Goal: Task Accomplishment & Management: Use online tool/utility

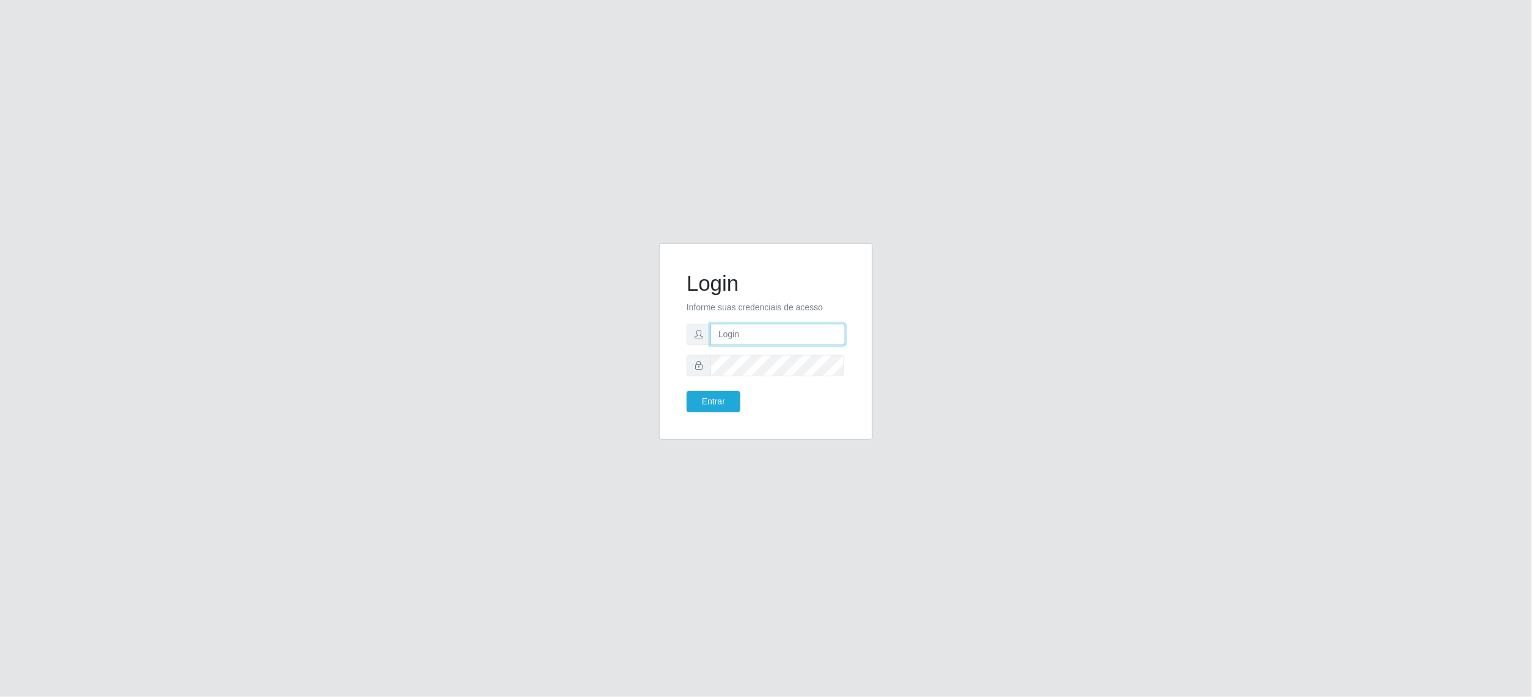
click at [738, 335] on input "text" at bounding box center [778, 334] width 135 height 21
type input "[EMAIL_ADDRESS][DOMAIN_NAME]"
click at [731, 399] on button "Entrar" at bounding box center [714, 401] width 54 height 21
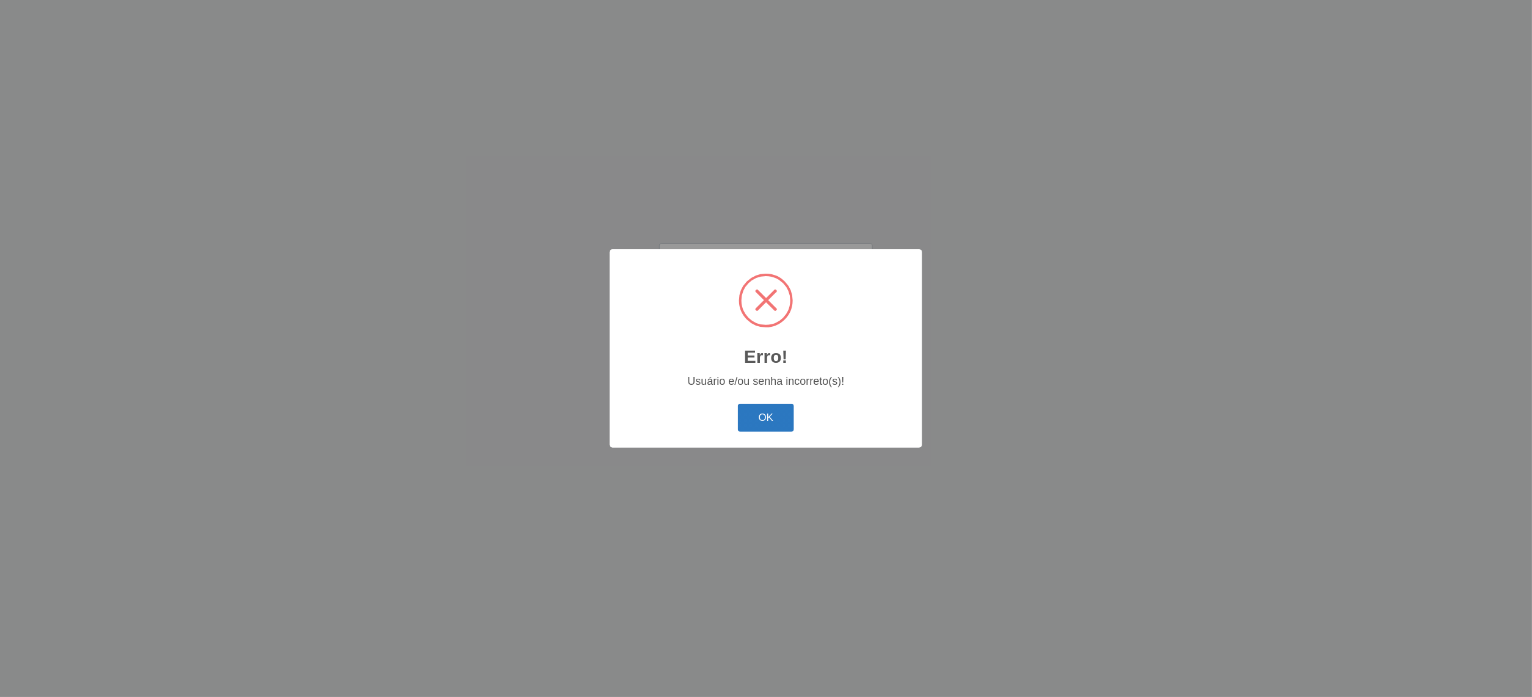
click at [750, 404] on button "OK" at bounding box center [766, 417] width 57 height 29
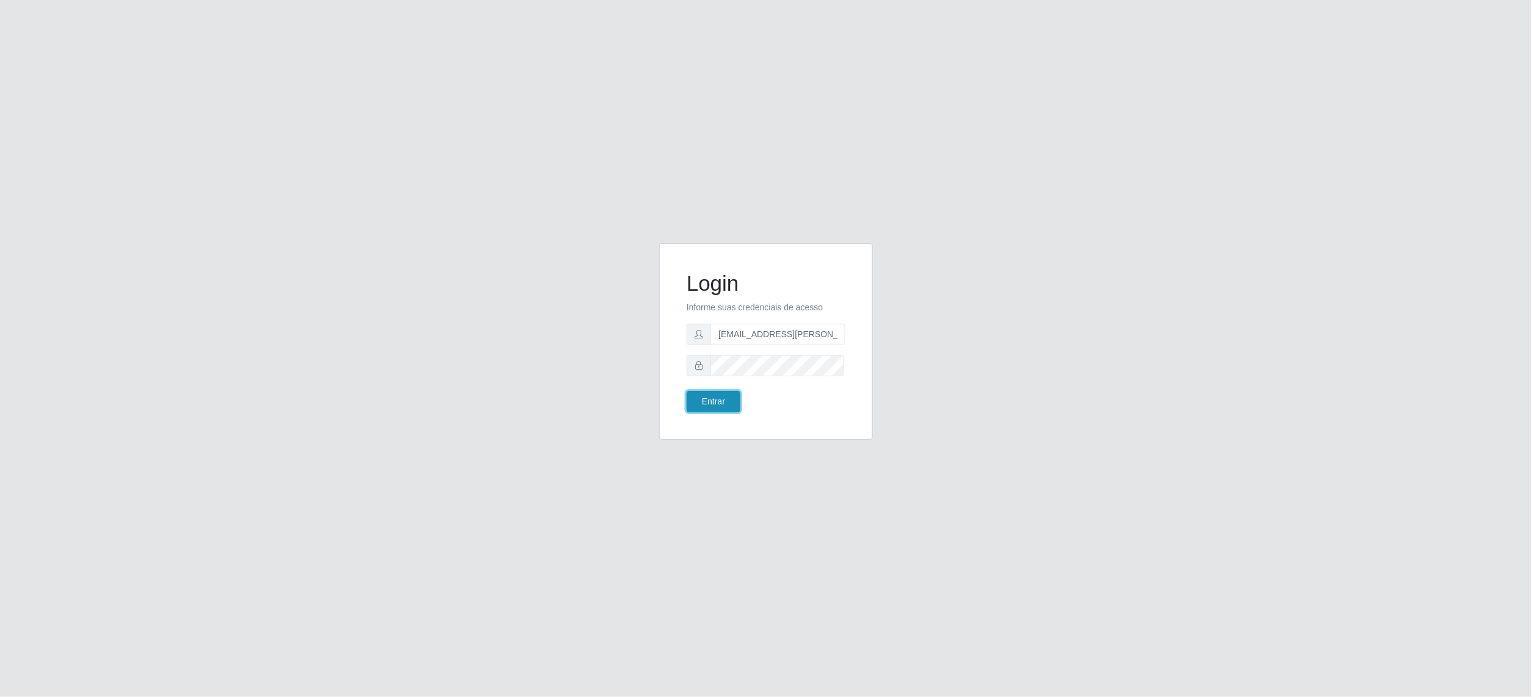
click at [722, 403] on button "Entrar" at bounding box center [714, 401] width 54 height 21
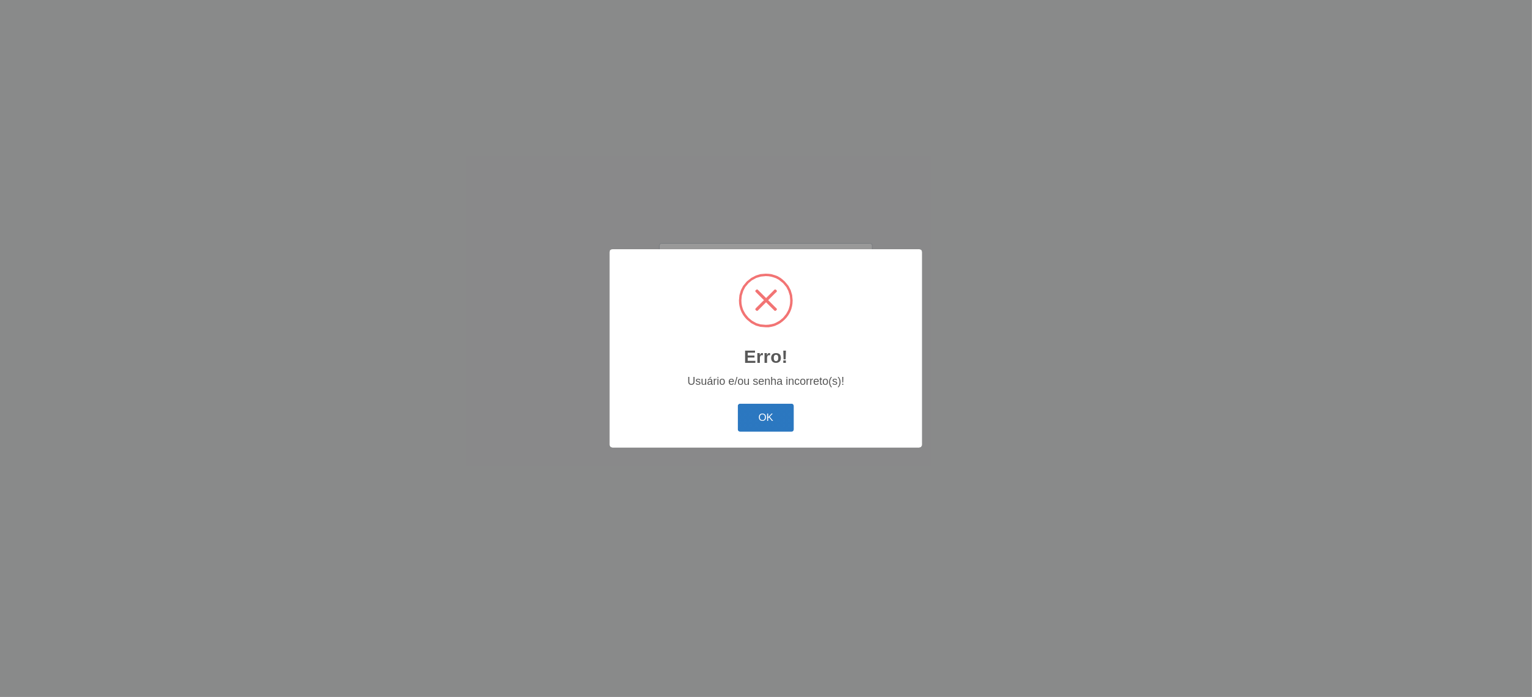
click at [751, 416] on button "OK" at bounding box center [766, 417] width 57 height 29
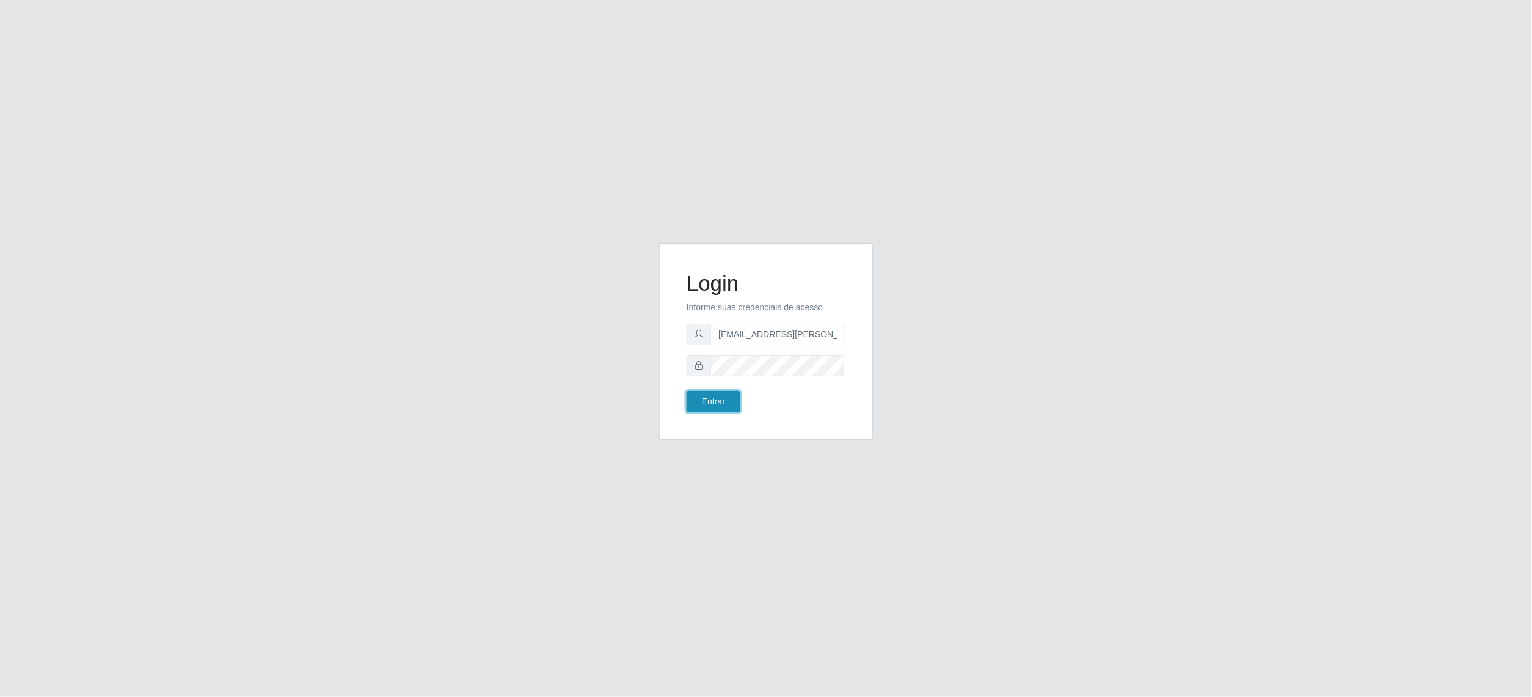
click at [733, 399] on button "Entrar" at bounding box center [714, 401] width 54 height 21
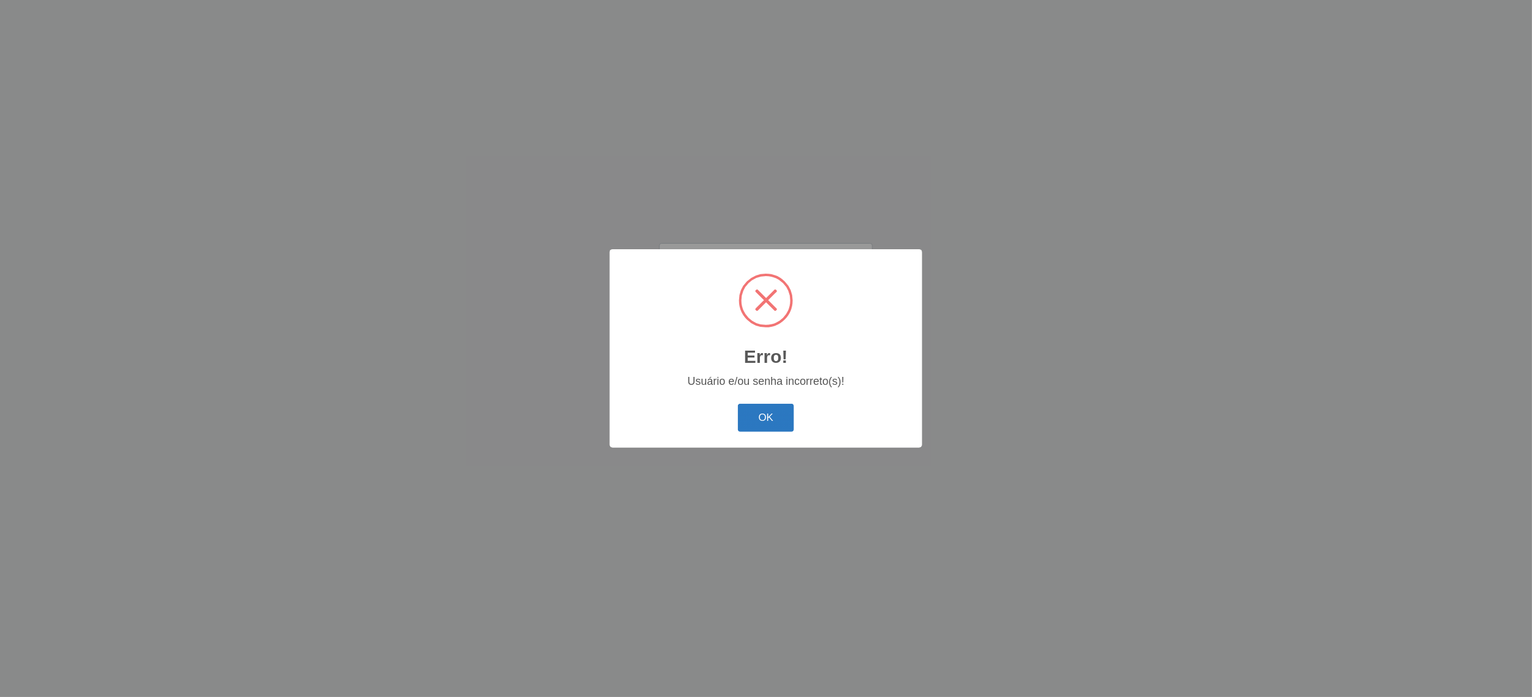
click at [747, 418] on button "OK" at bounding box center [766, 417] width 57 height 29
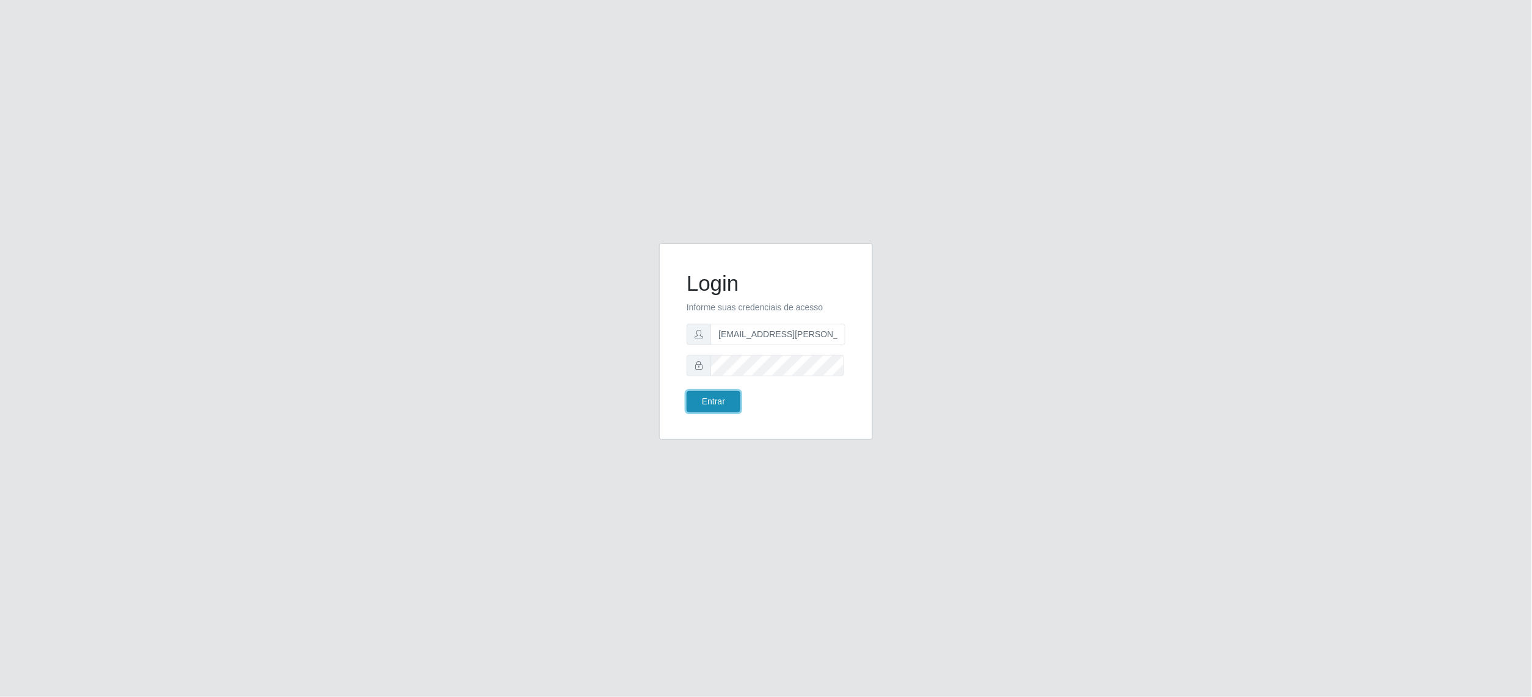
click at [699, 403] on button "Entrar" at bounding box center [714, 401] width 54 height 21
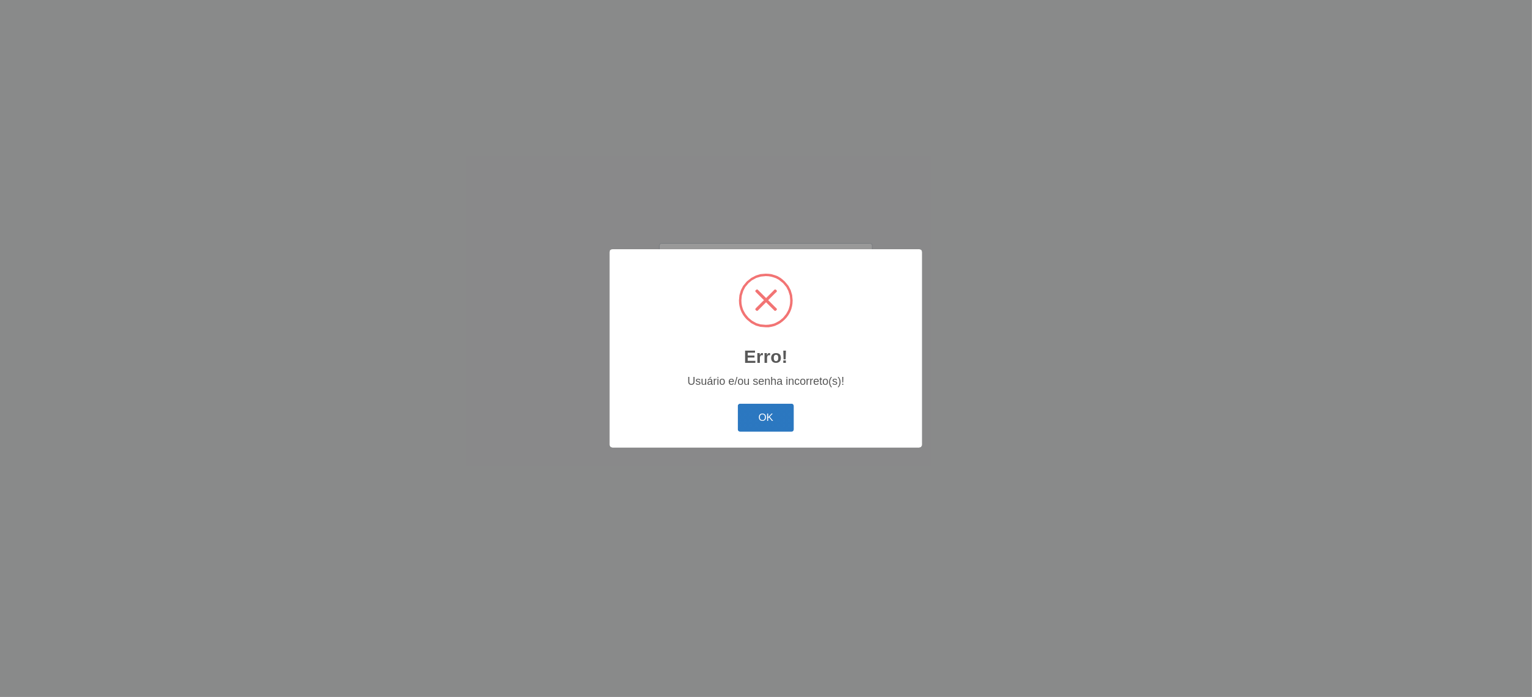
click at [751, 429] on button "OK" at bounding box center [766, 417] width 57 height 29
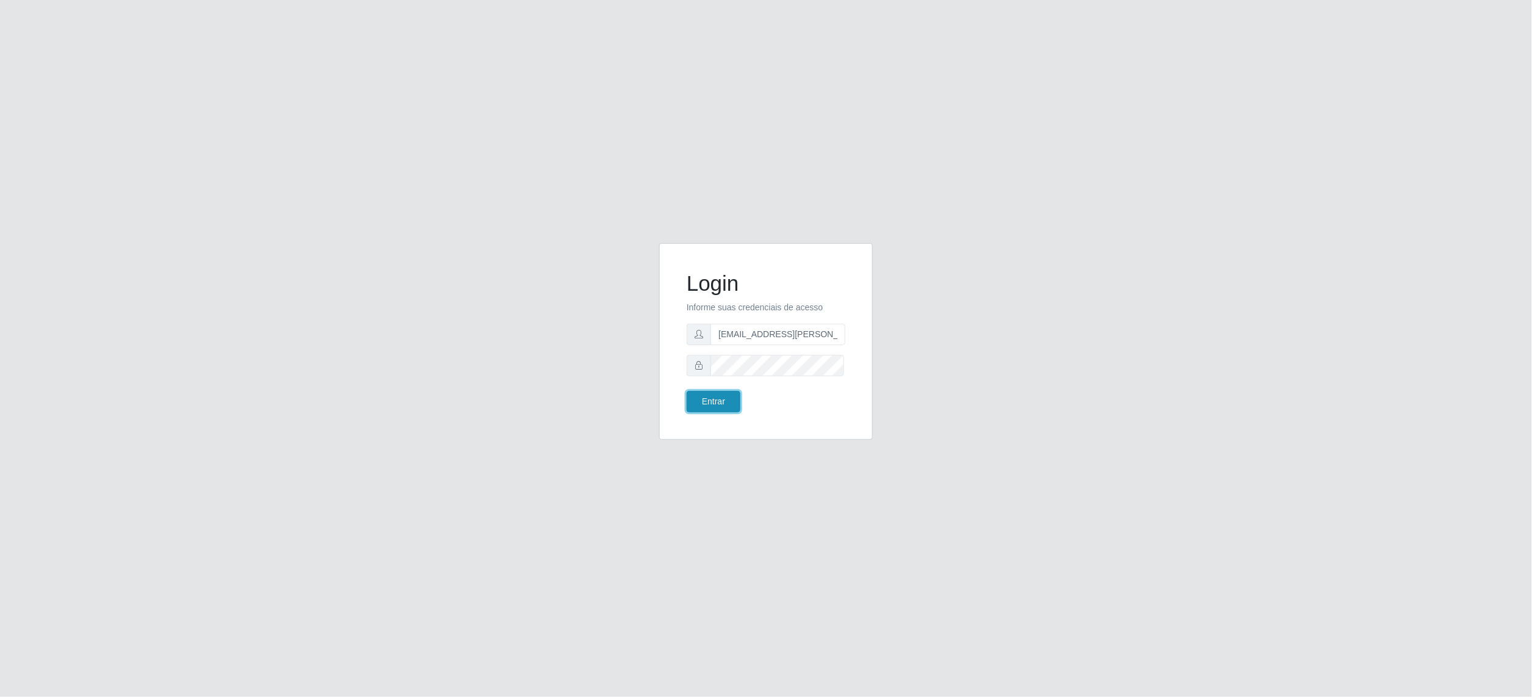
click at [716, 402] on button "Entrar" at bounding box center [714, 401] width 54 height 21
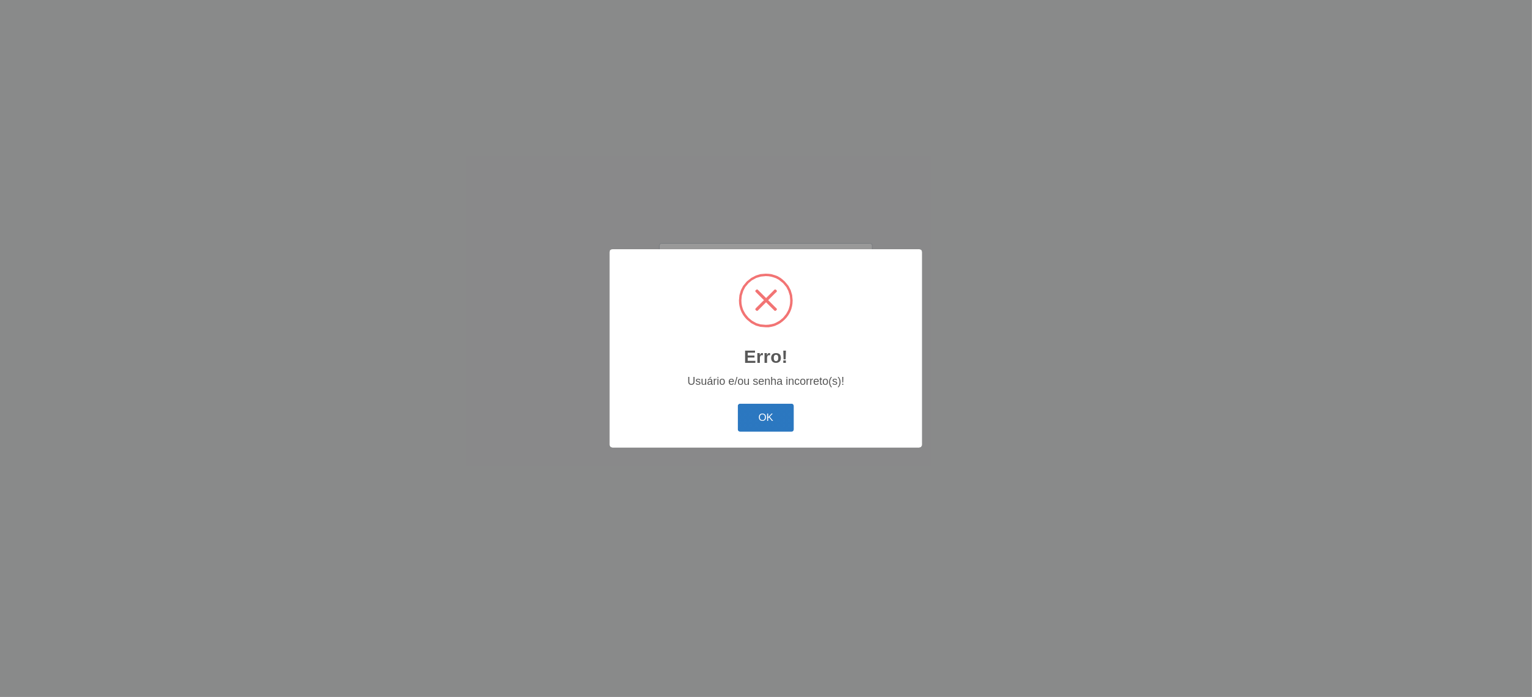
click at [769, 416] on button "OK" at bounding box center [766, 417] width 57 height 29
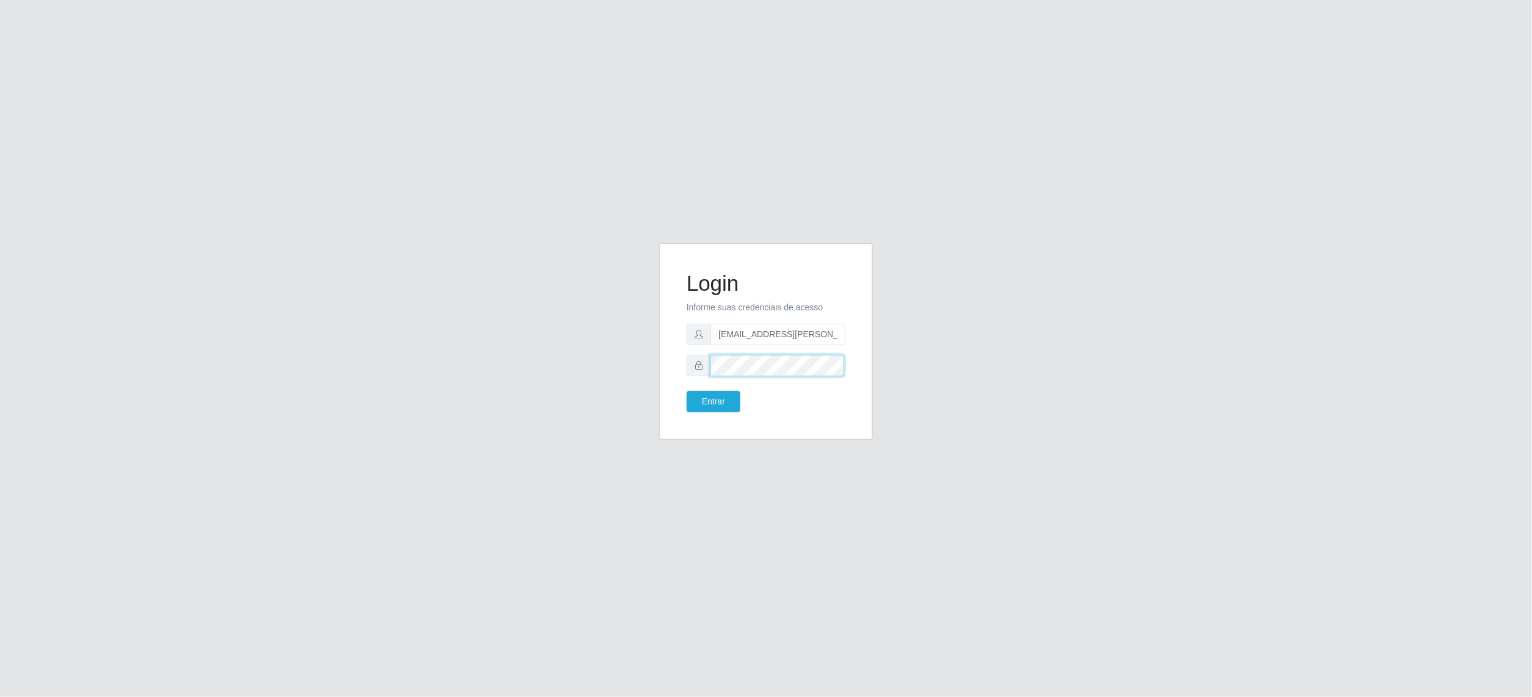
click at [687, 391] on button "Entrar" at bounding box center [714, 401] width 54 height 21
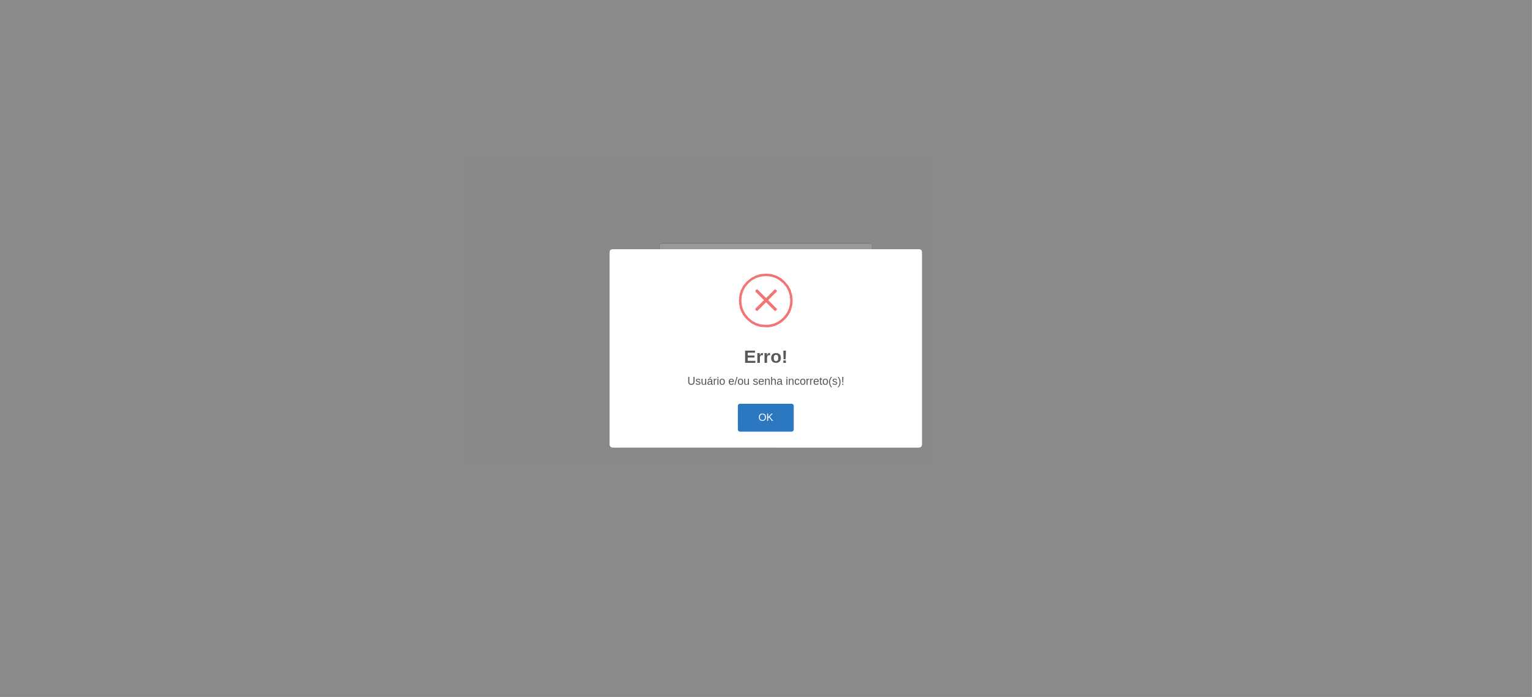
click at [750, 418] on button "OK" at bounding box center [766, 417] width 57 height 29
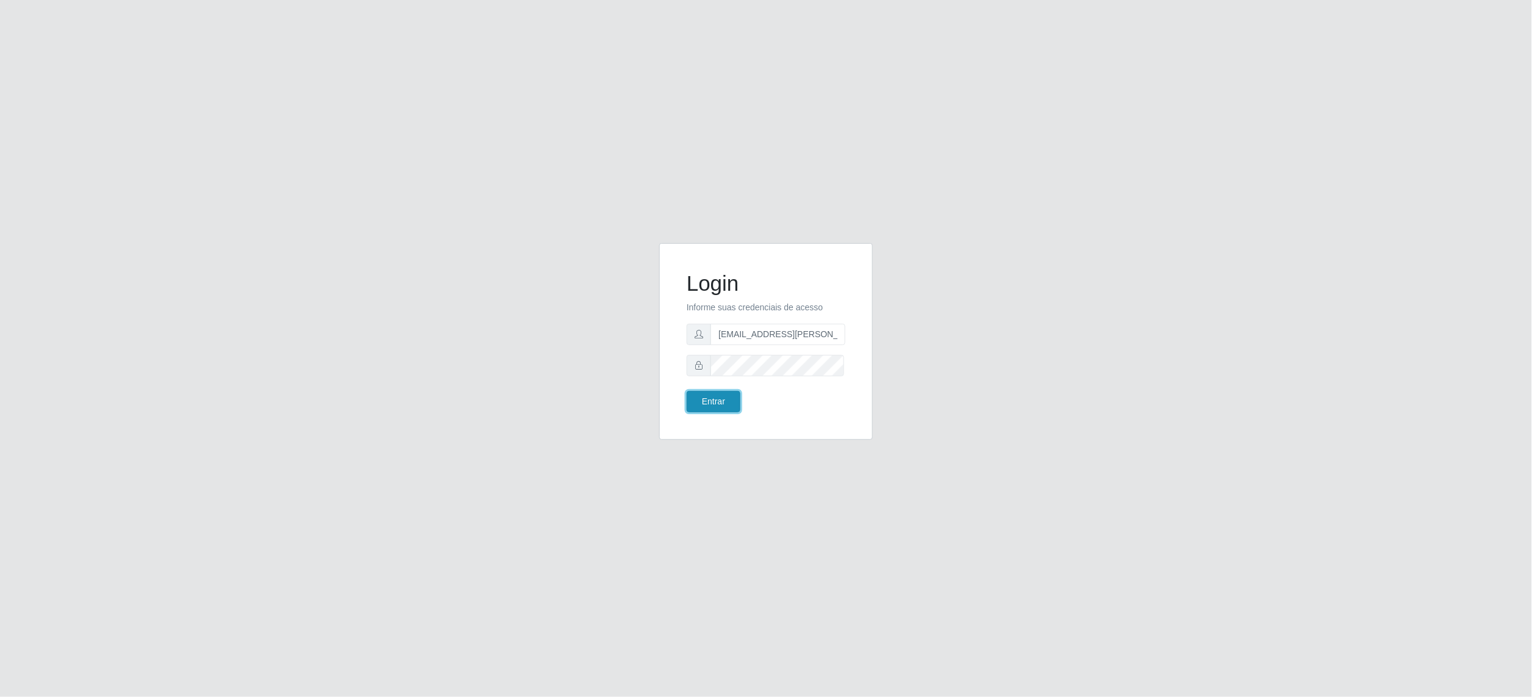
click at [706, 396] on button "Entrar" at bounding box center [714, 401] width 54 height 21
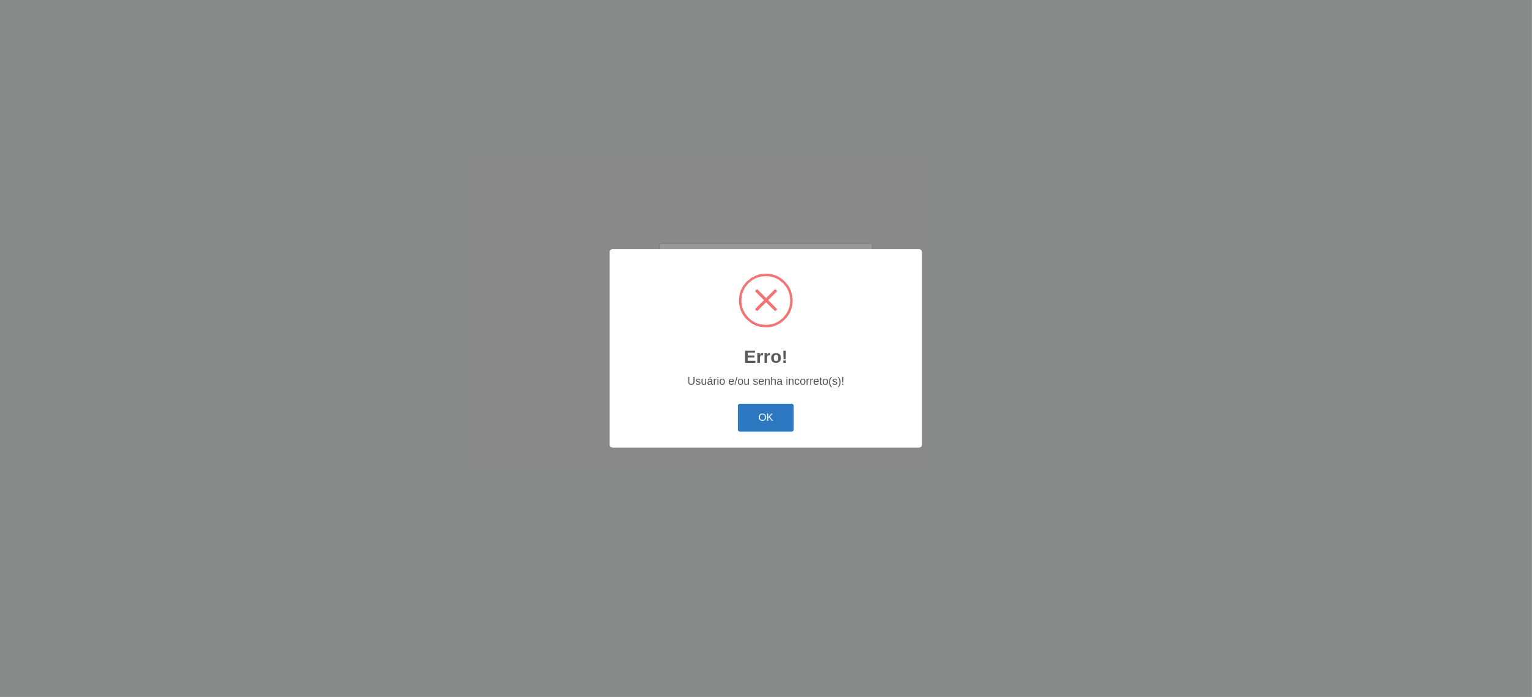
click at [765, 423] on button "OK" at bounding box center [766, 417] width 57 height 29
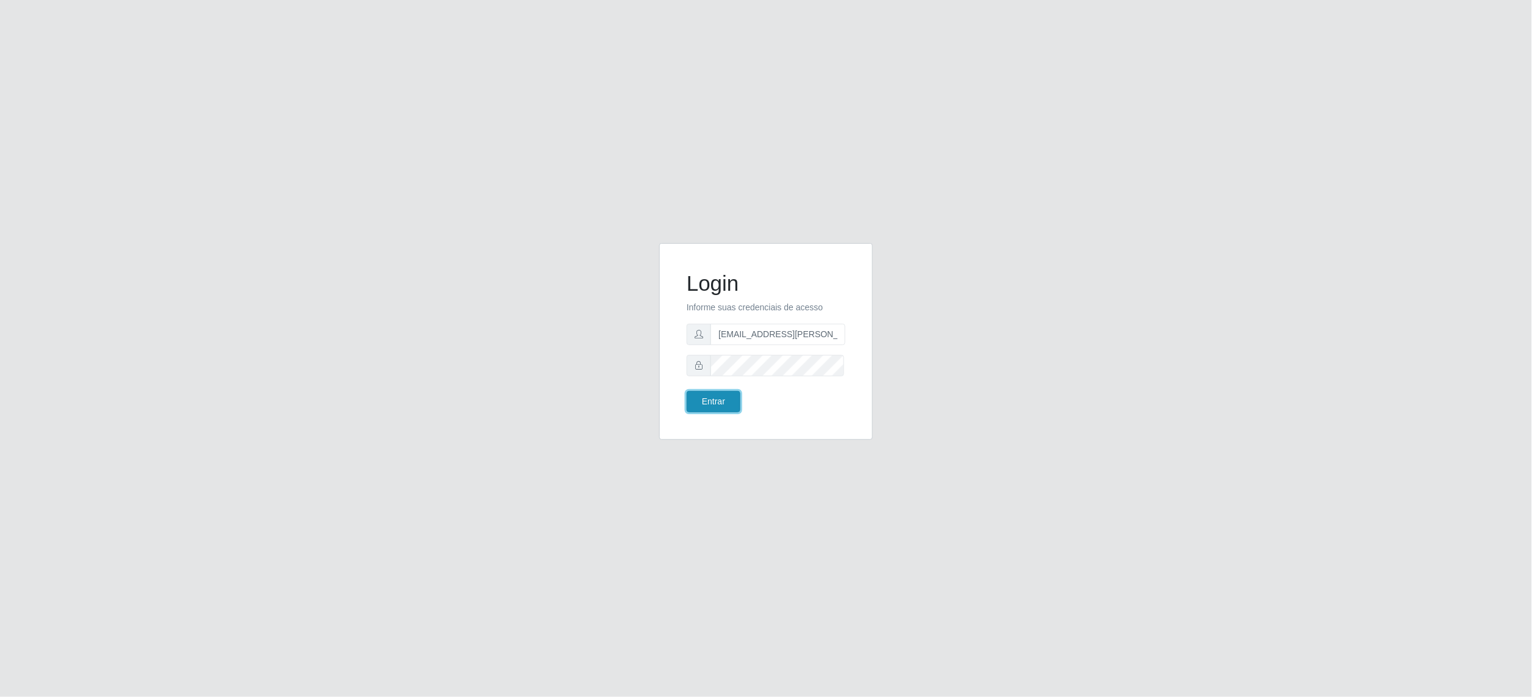
click at [729, 408] on button "Entrar" at bounding box center [714, 401] width 54 height 21
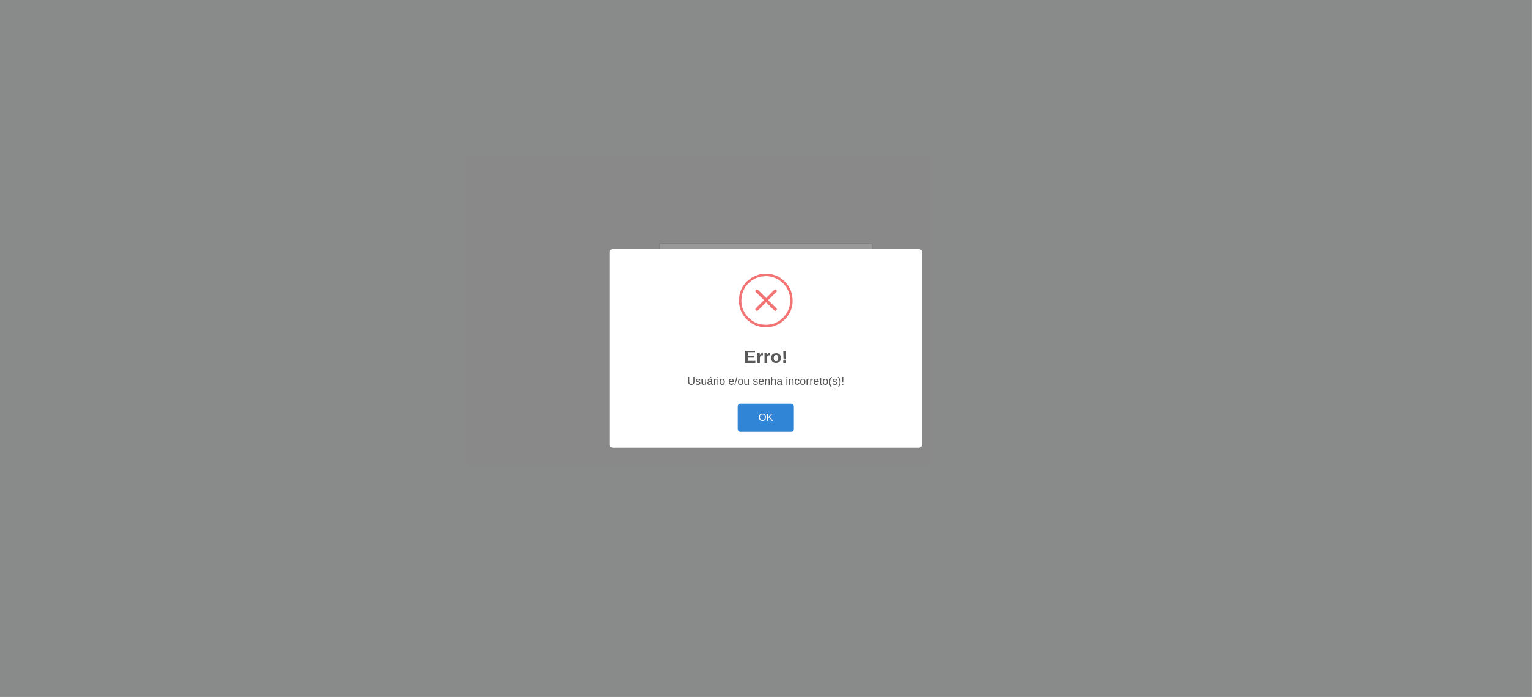
click at [724, 403] on div "OK Cancel" at bounding box center [766, 417] width 288 height 35
click at [767, 419] on button "OK" at bounding box center [766, 417] width 57 height 29
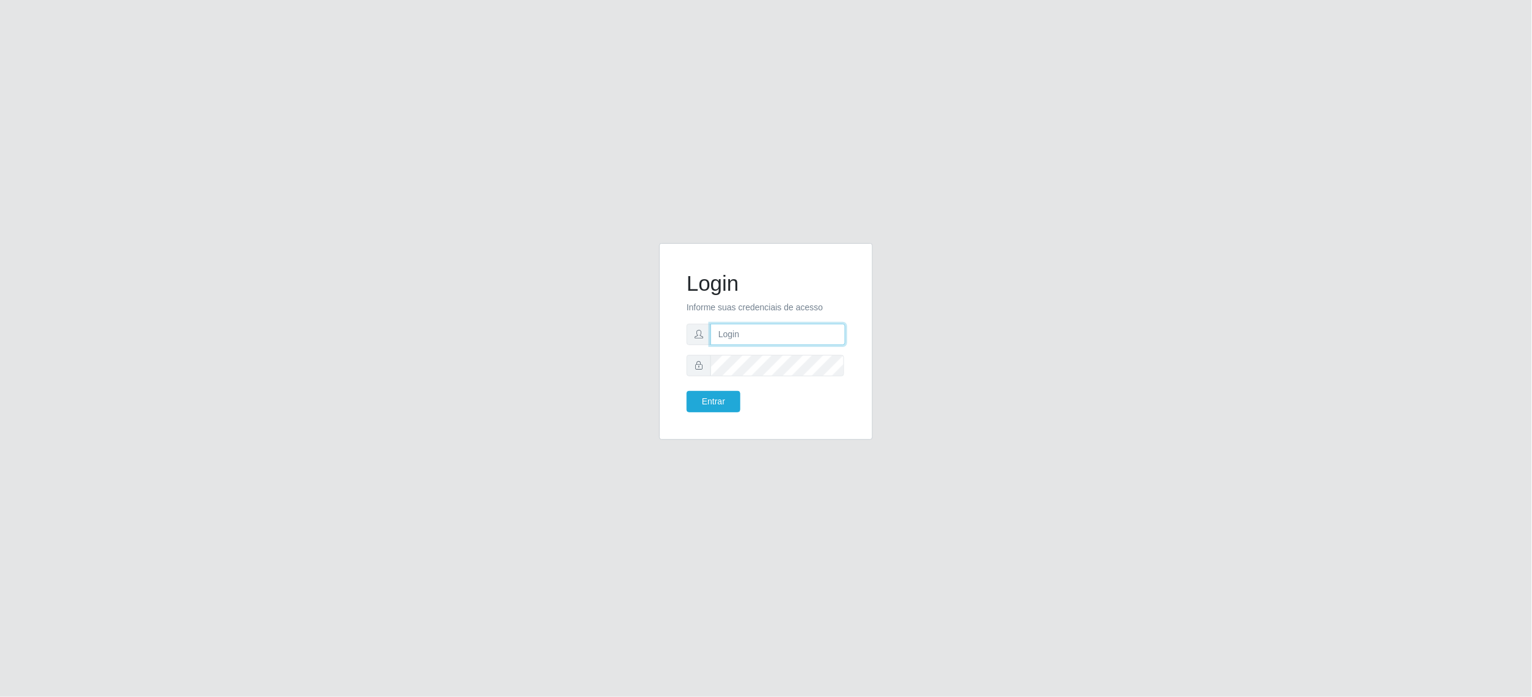
click at [752, 339] on input "text" at bounding box center [778, 334] width 135 height 21
type input "[EMAIL_ADDRESS][PERSON_NAME][DOMAIN_NAME]"
click at [701, 402] on button "Entrar" at bounding box center [714, 401] width 54 height 21
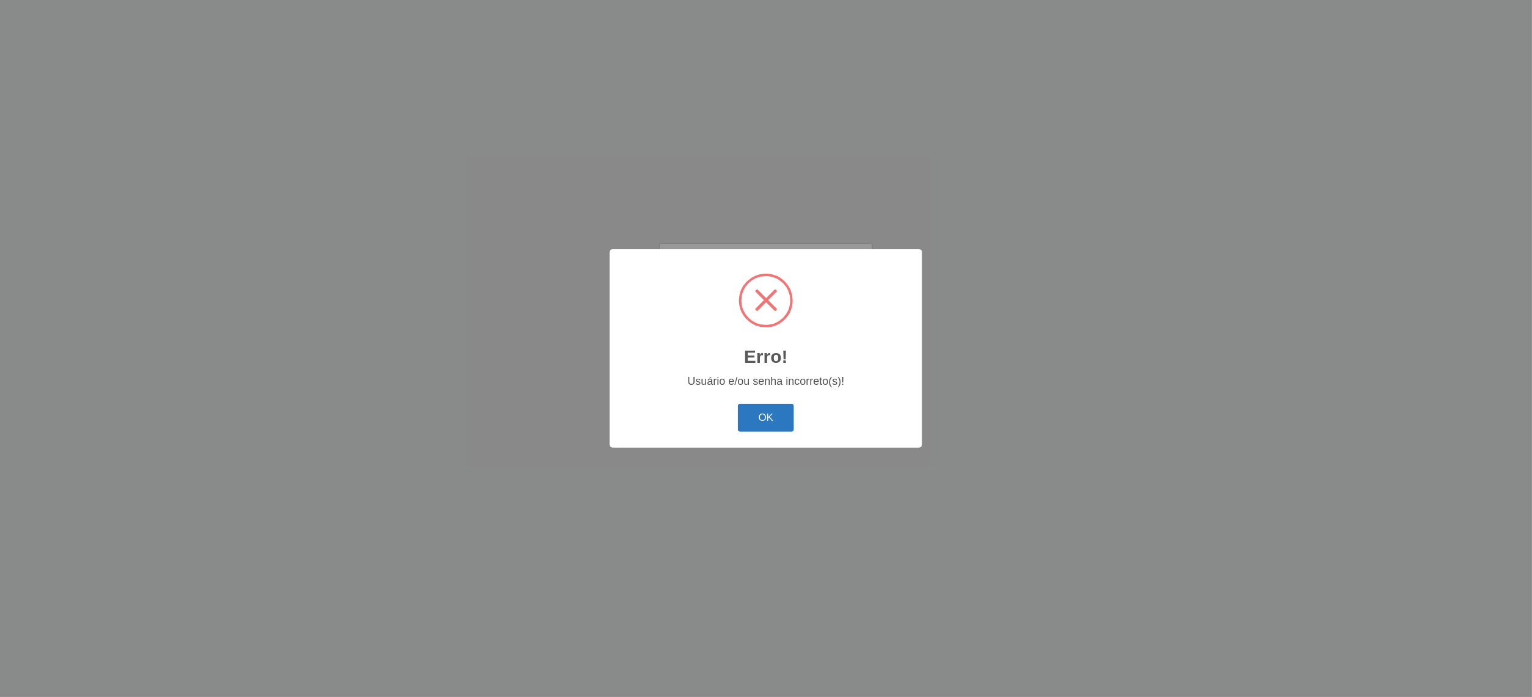
click at [765, 413] on button "OK" at bounding box center [766, 417] width 57 height 29
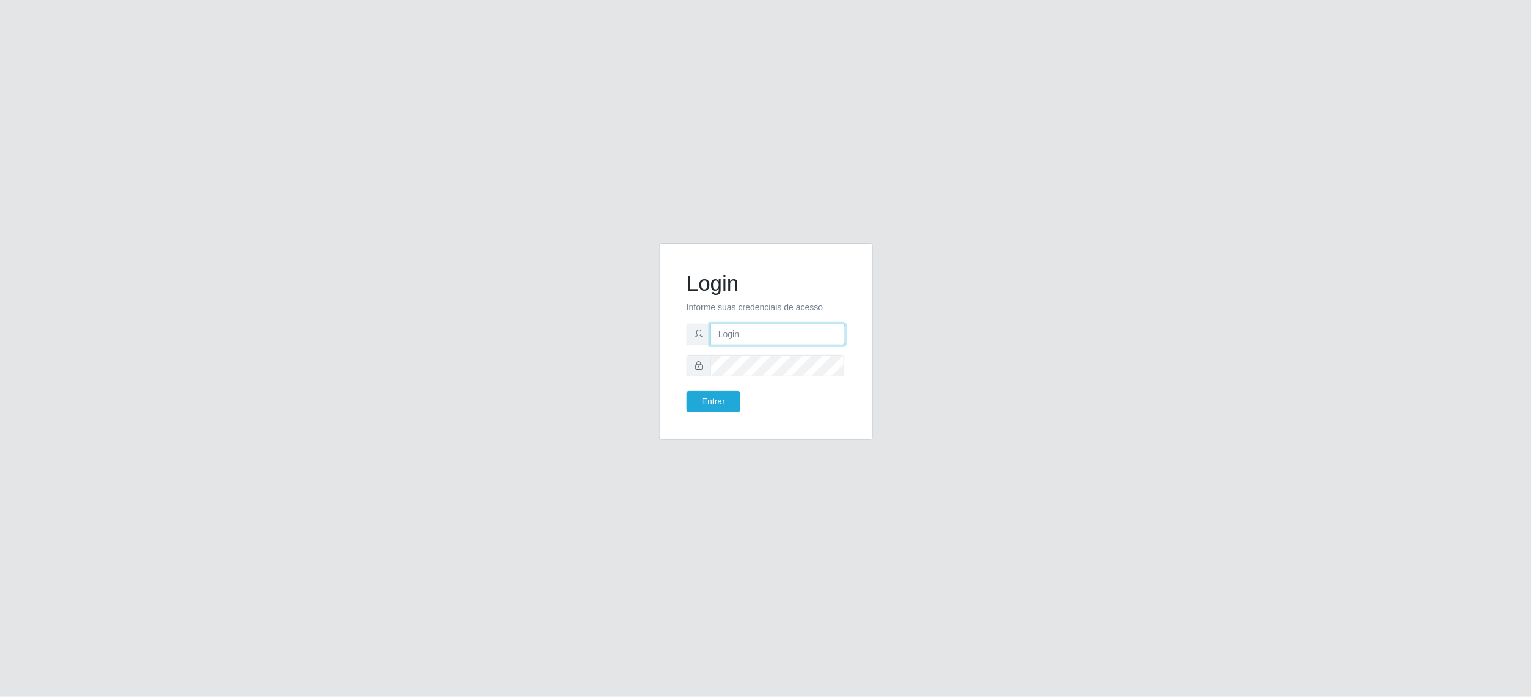
click at [760, 340] on input "text" at bounding box center [778, 334] width 135 height 21
type input "[EMAIL_ADDRESS][PERSON_NAME][DOMAIN_NAME]"
click at [709, 408] on button "Entrar" at bounding box center [714, 401] width 54 height 21
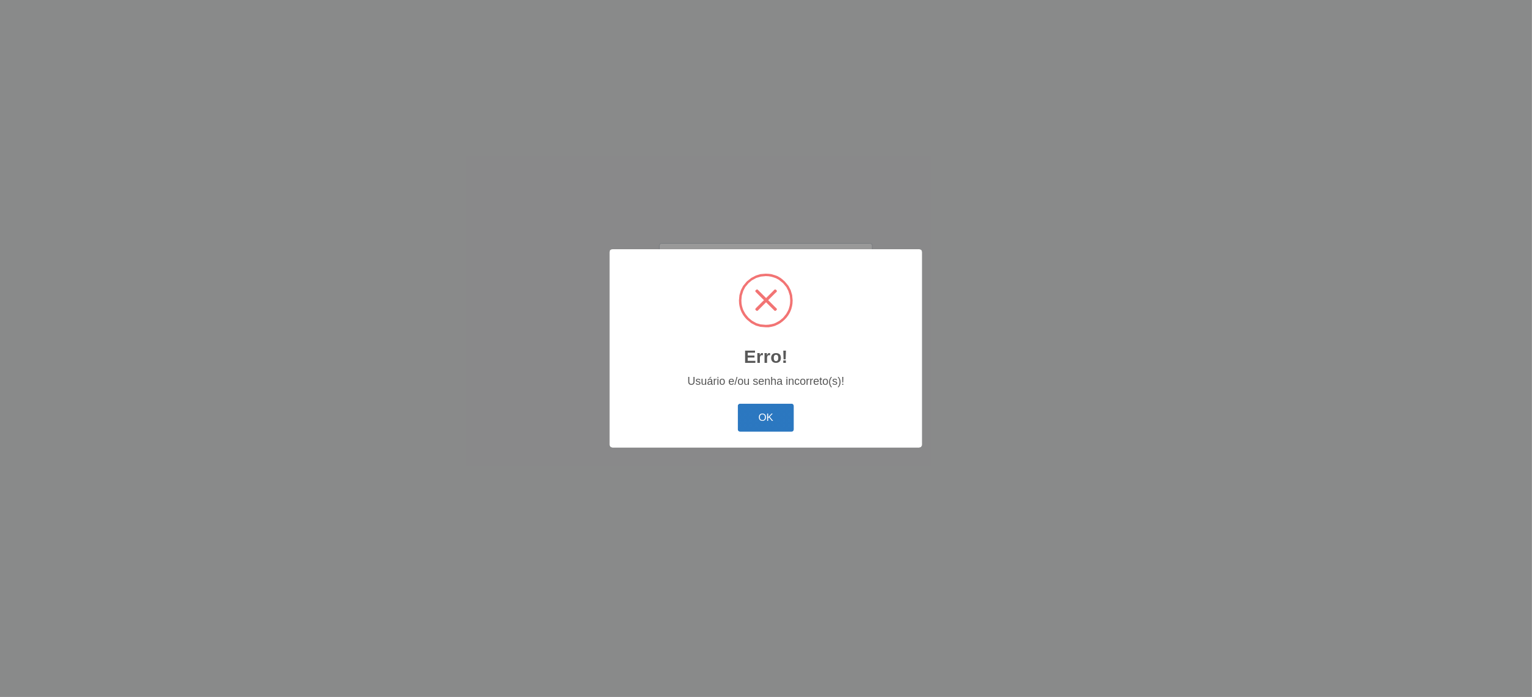
click at [758, 414] on button "OK" at bounding box center [766, 417] width 57 height 29
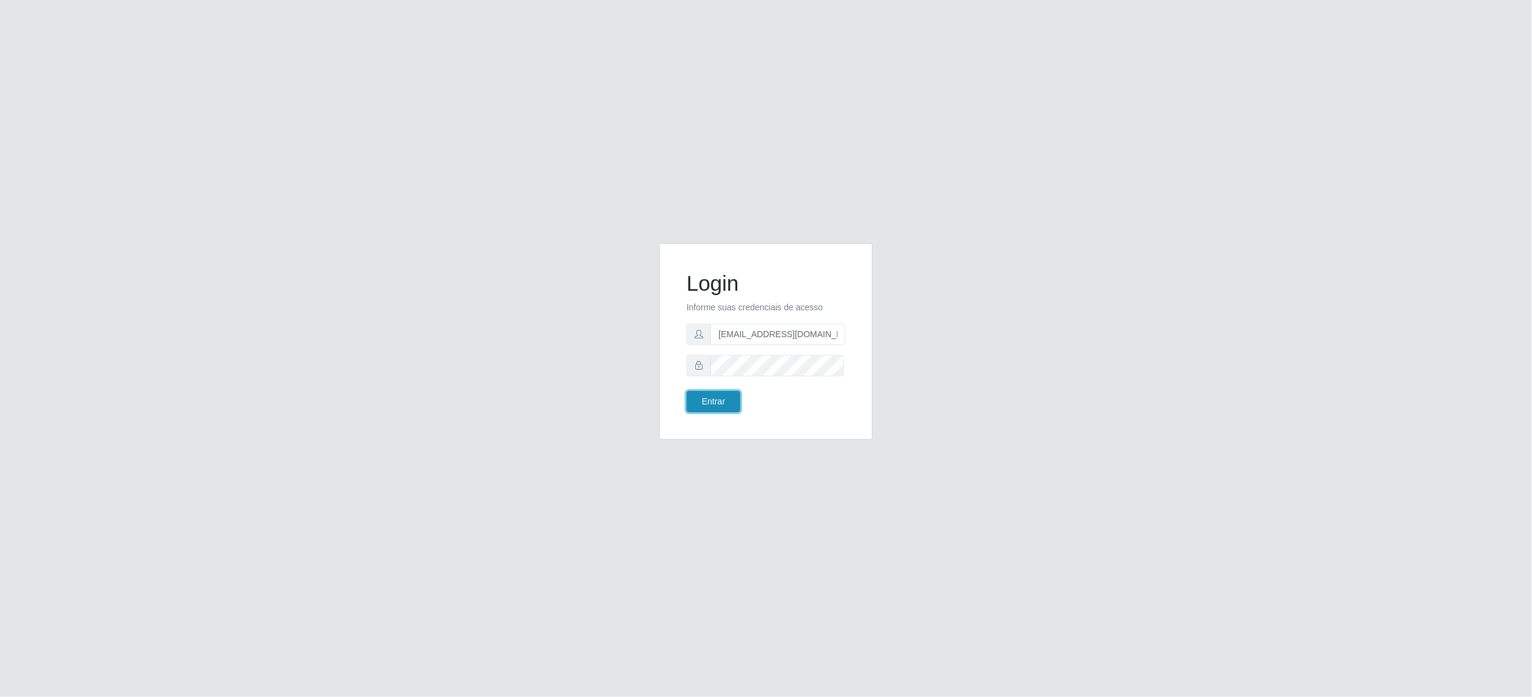
click at [731, 401] on button "Entrar" at bounding box center [714, 401] width 54 height 21
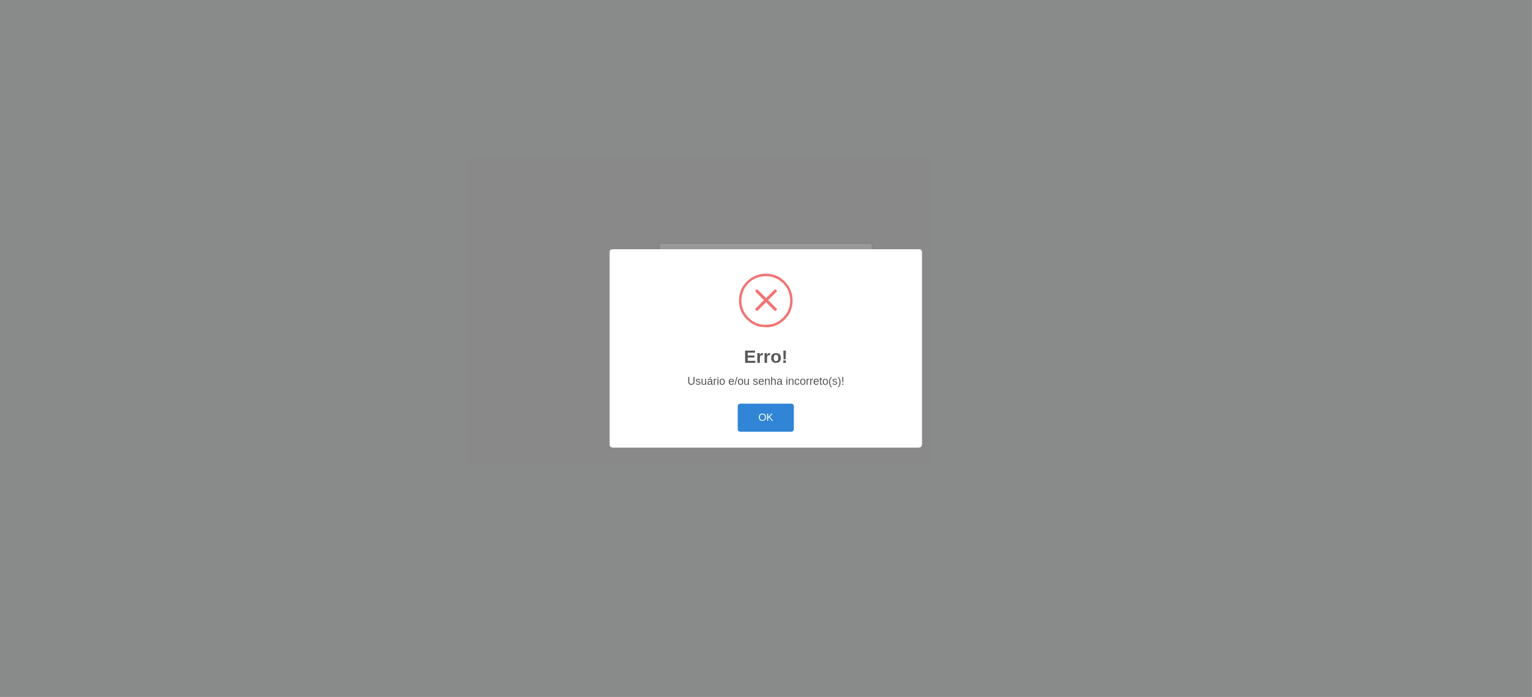
click at [765, 364] on h2 "Erro!" at bounding box center [766, 357] width 44 height 22
click at [775, 408] on button "OK" at bounding box center [766, 417] width 57 height 29
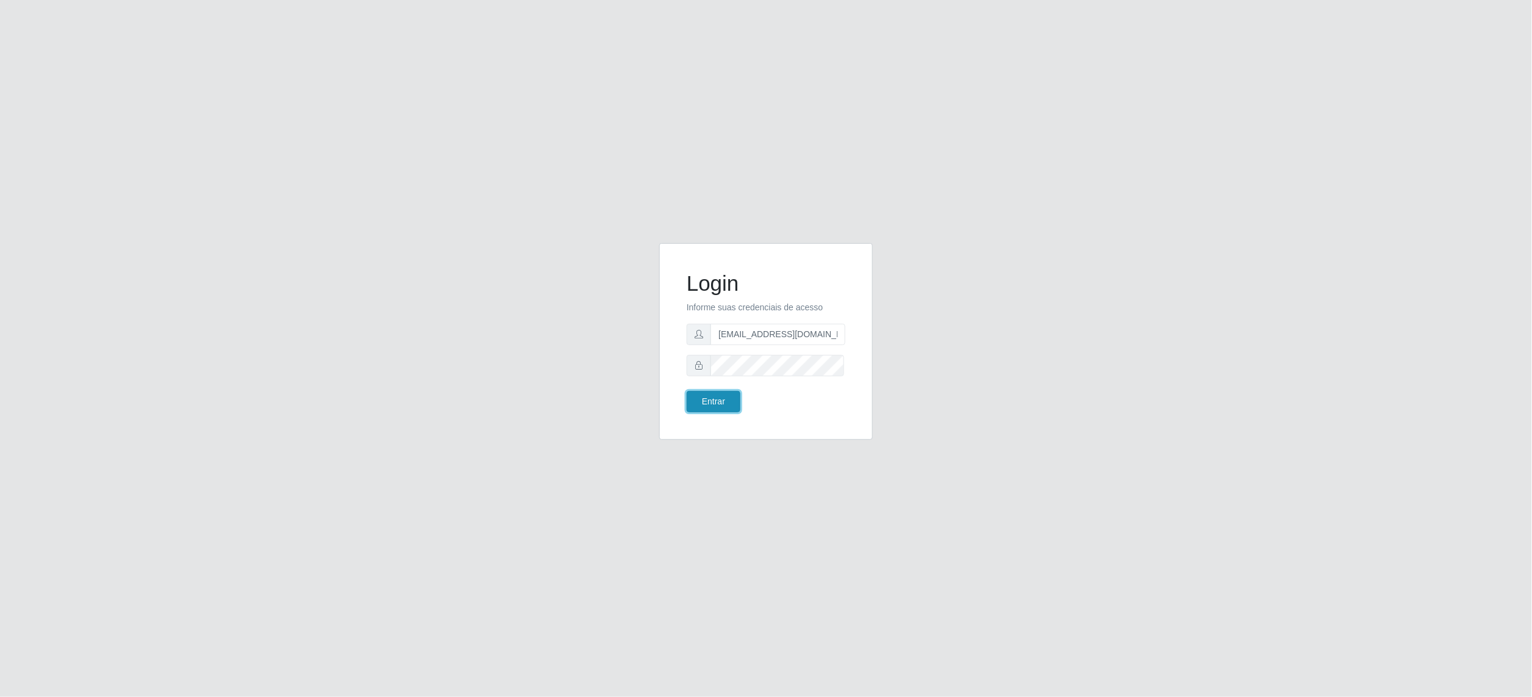
click at [731, 399] on button "Entrar" at bounding box center [714, 401] width 54 height 21
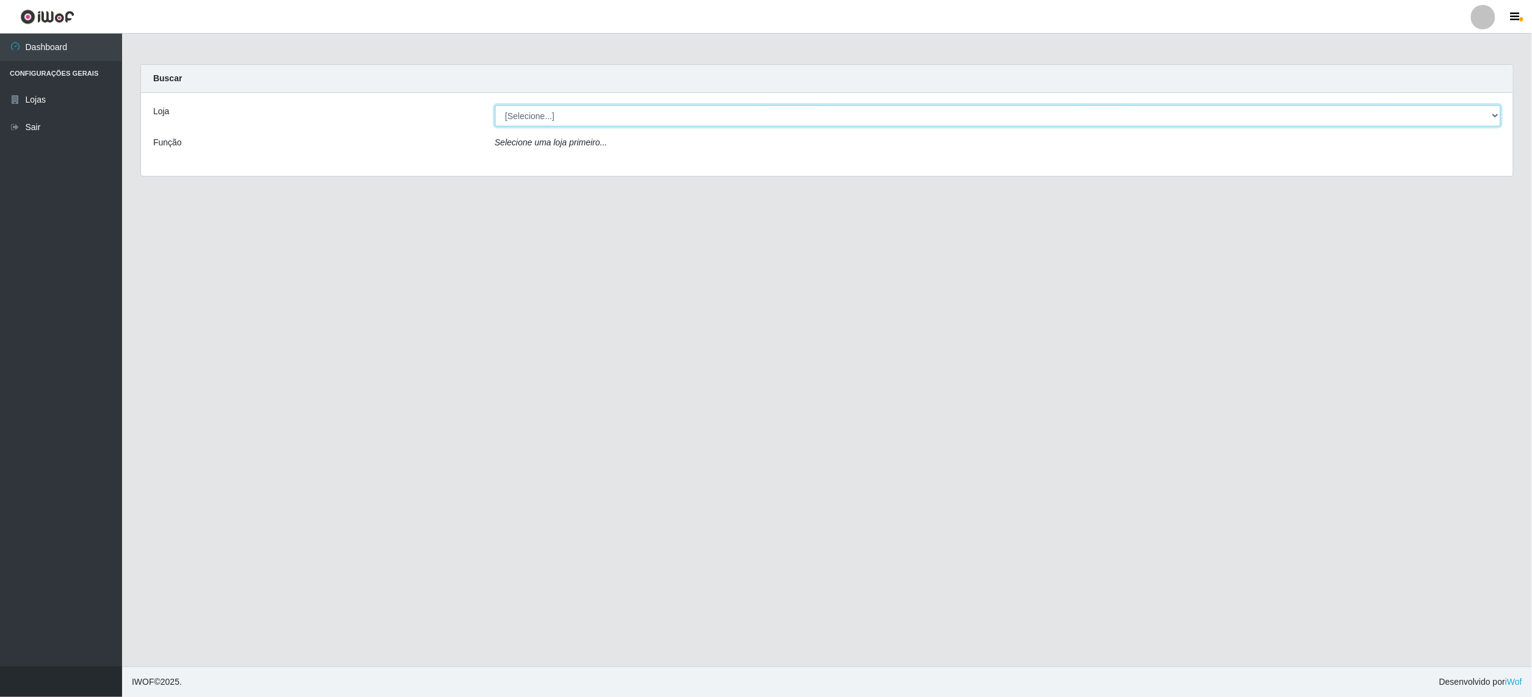
click at [647, 123] on select "[Selecione...] BomQueSó Agreste - Loja 2" at bounding box center [998, 115] width 1007 height 21
select select "214"
click at [495, 105] on select "[Selecione...] BomQueSó Agreste - Loja 2" at bounding box center [998, 115] width 1007 height 21
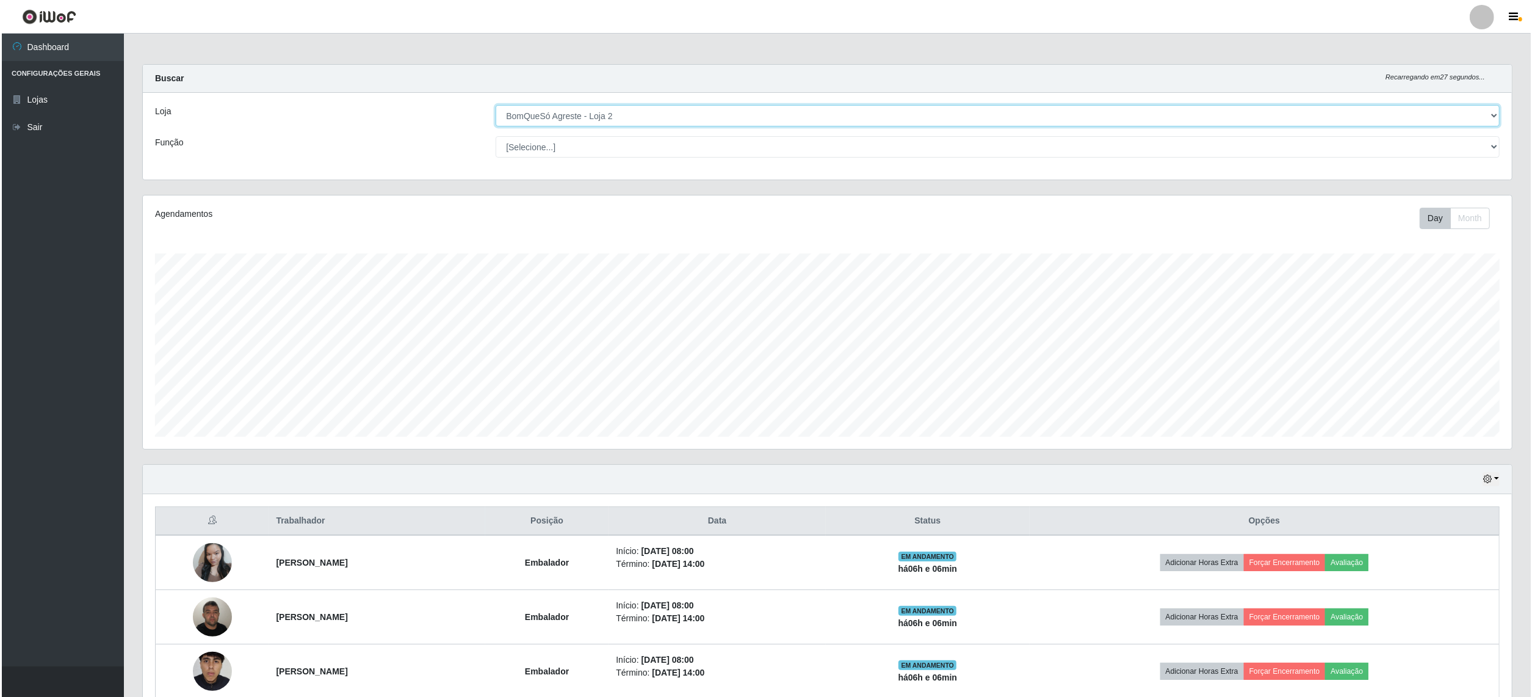
scroll to position [226, 0]
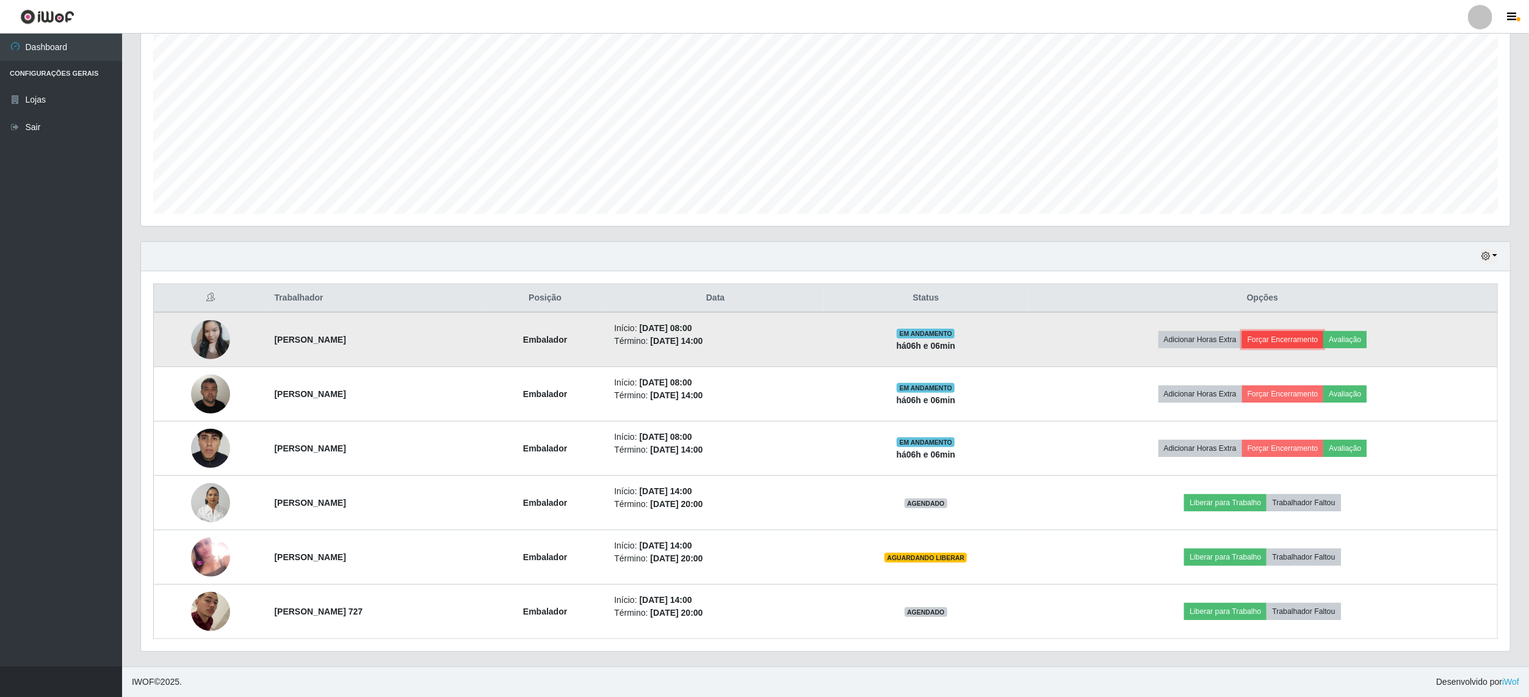
click at [1302, 341] on button "Forçar Encerramento" at bounding box center [1283, 339] width 82 height 17
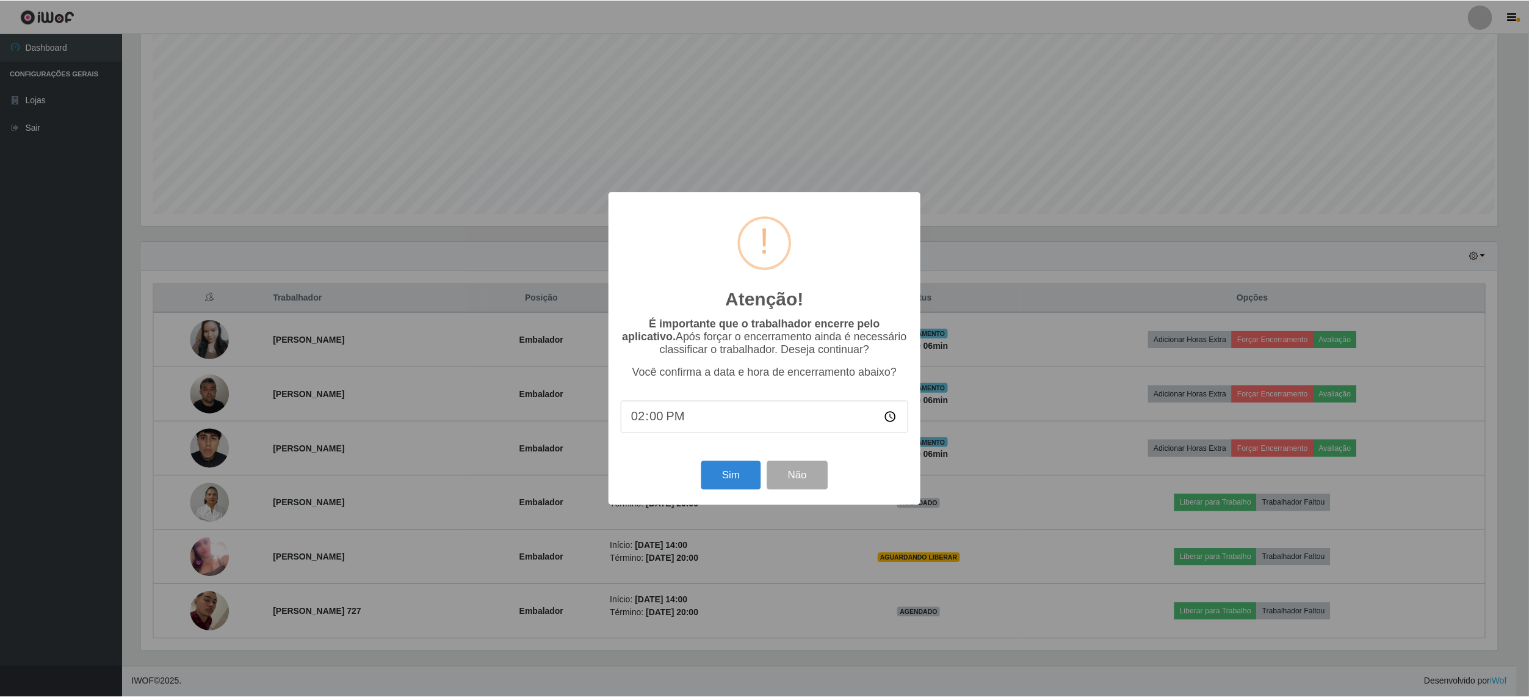
scroll to position [254, 1360]
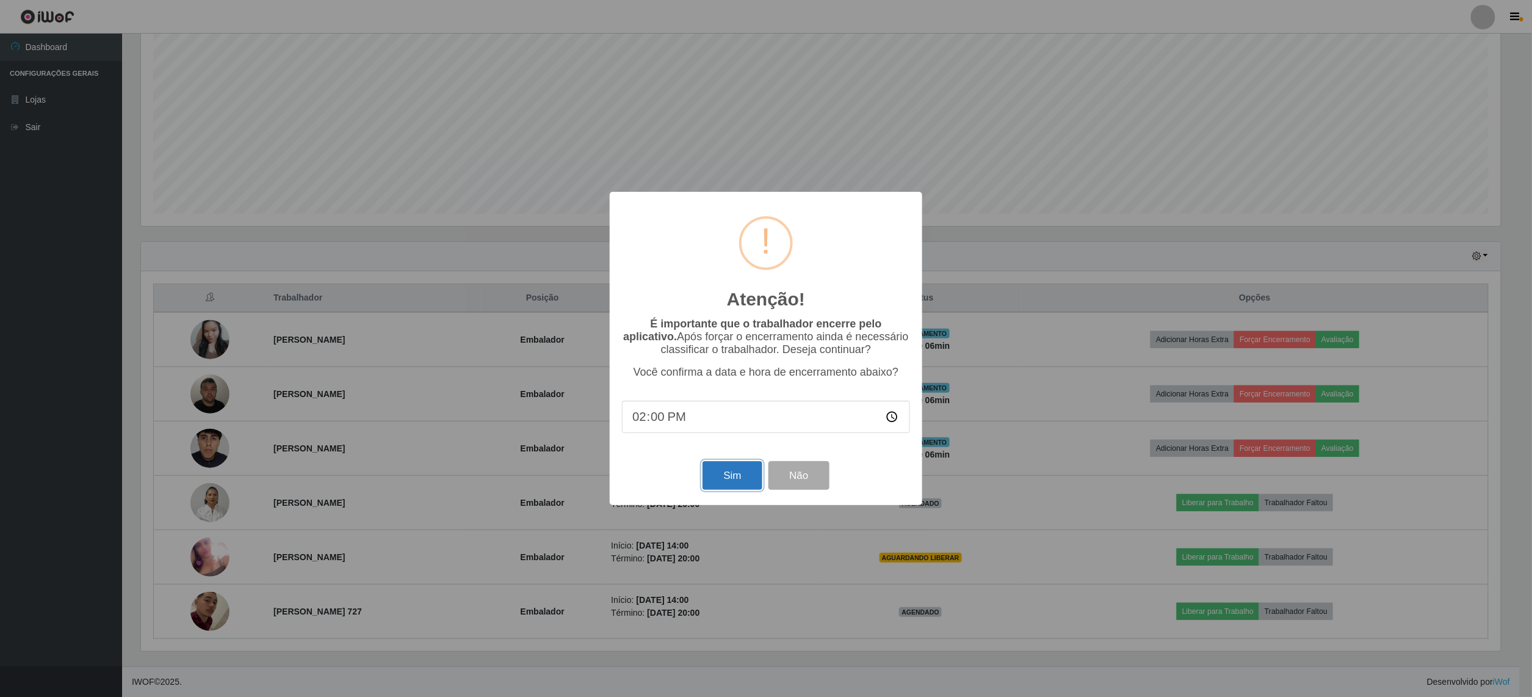
click at [726, 484] on button "Sim" at bounding box center [732, 475] width 59 height 29
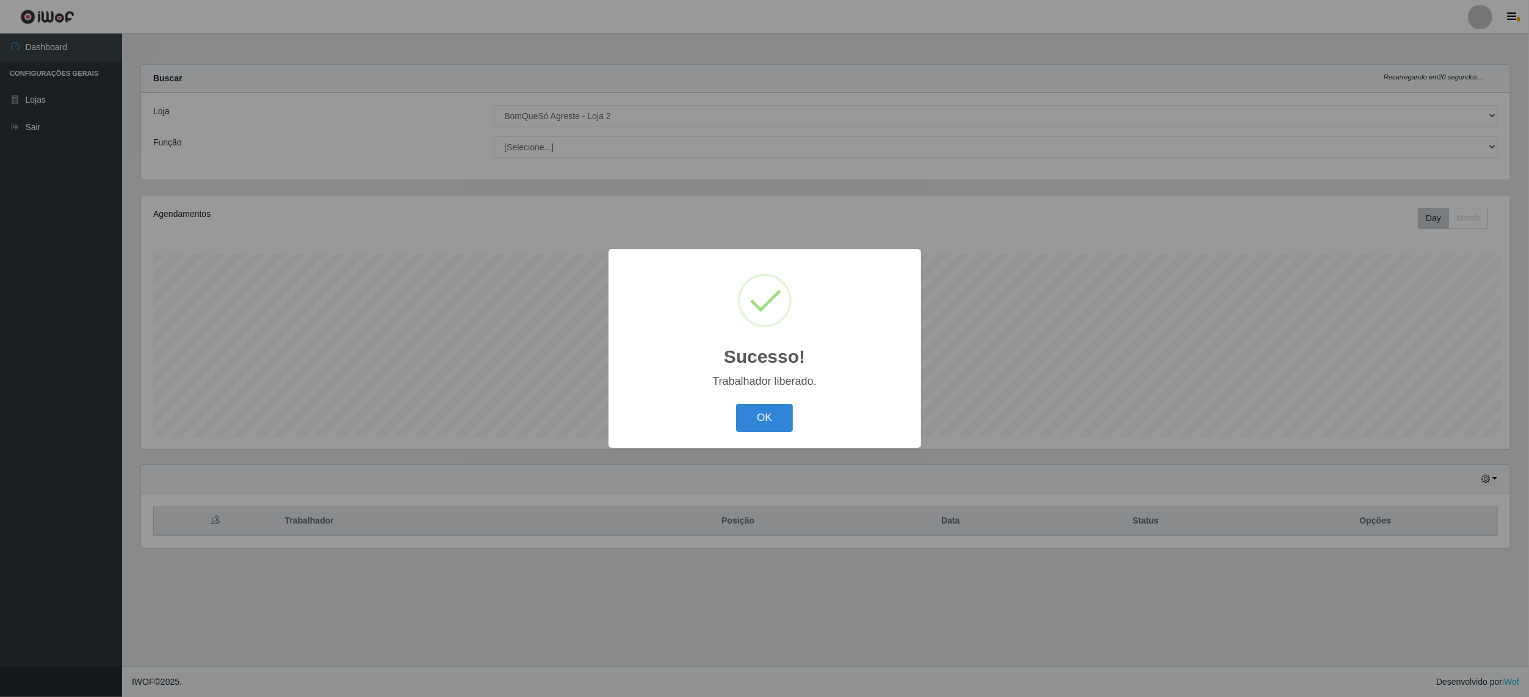
scroll to position [254, 1372]
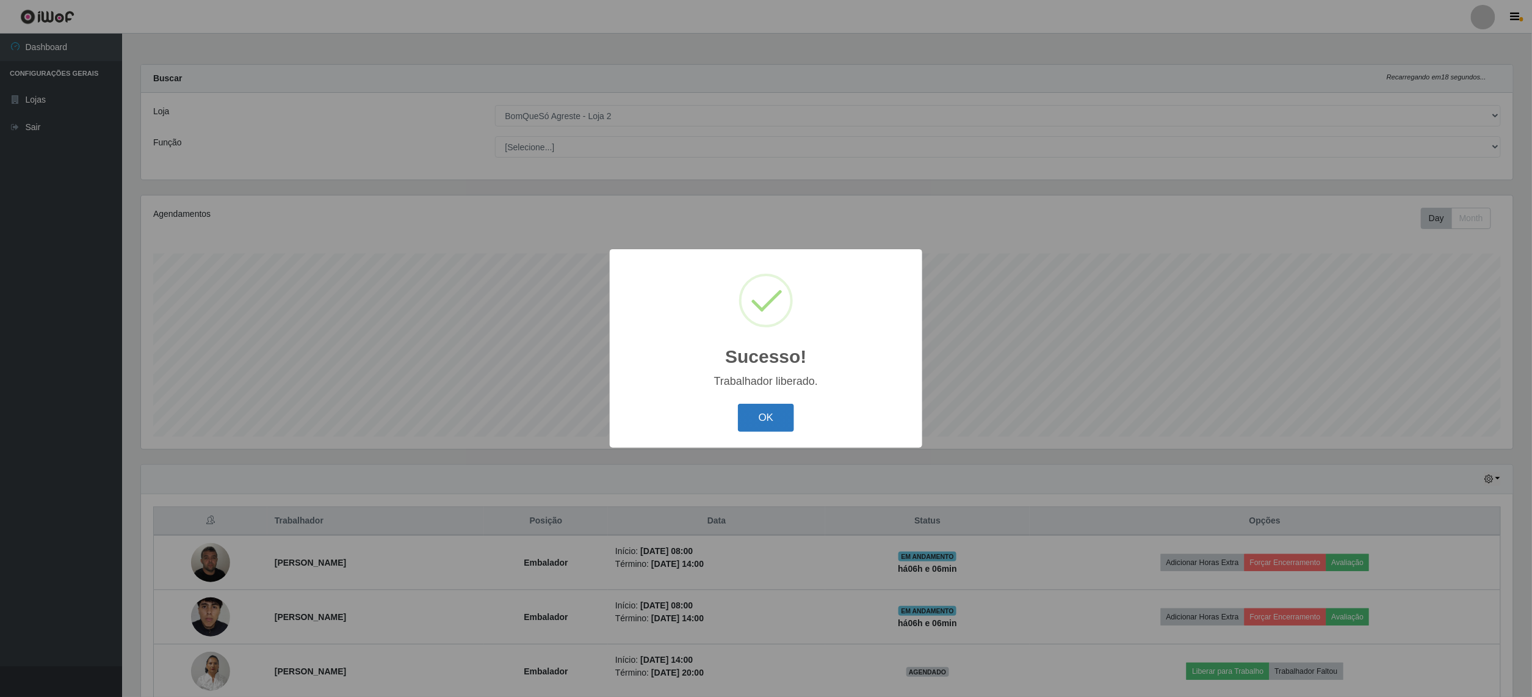
click at [748, 413] on button "OK" at bounding box center [766, 417] width 57 height 29
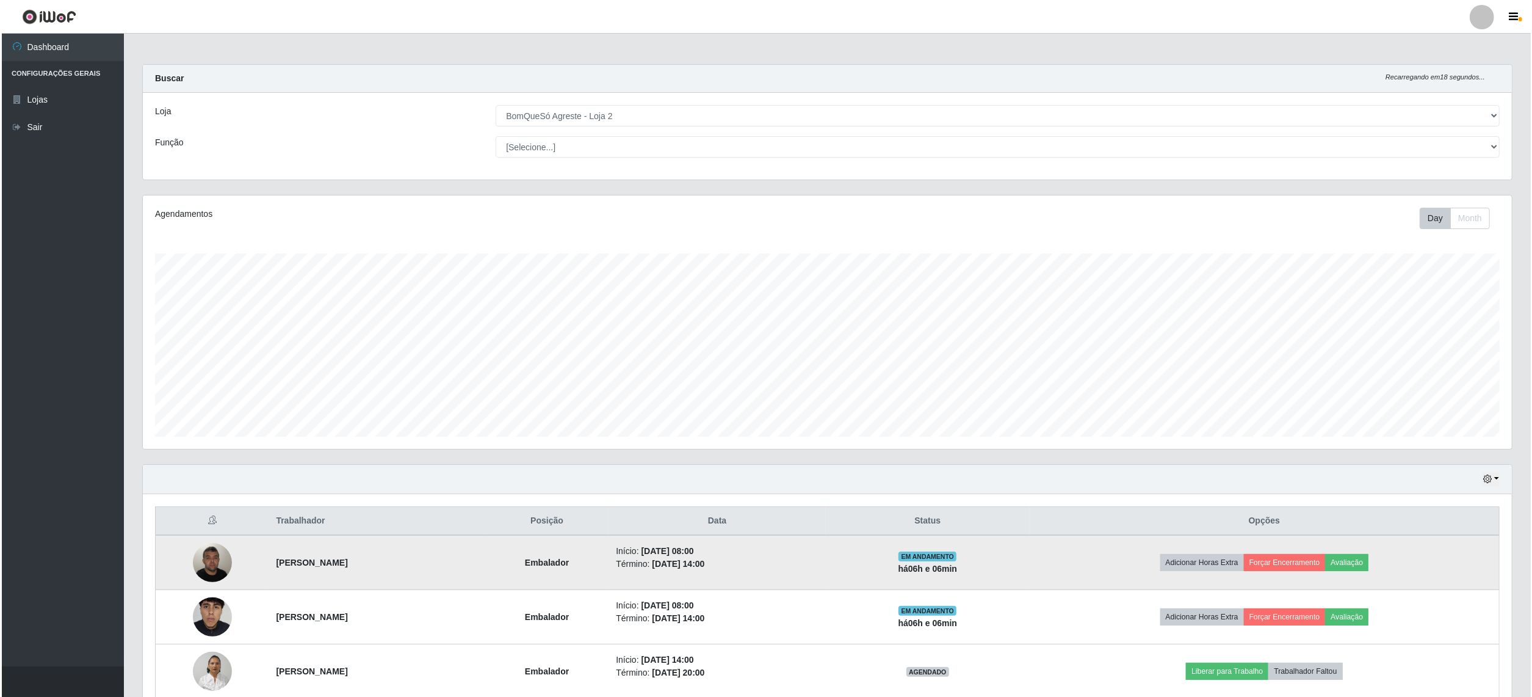
scroll to position [172, 0]
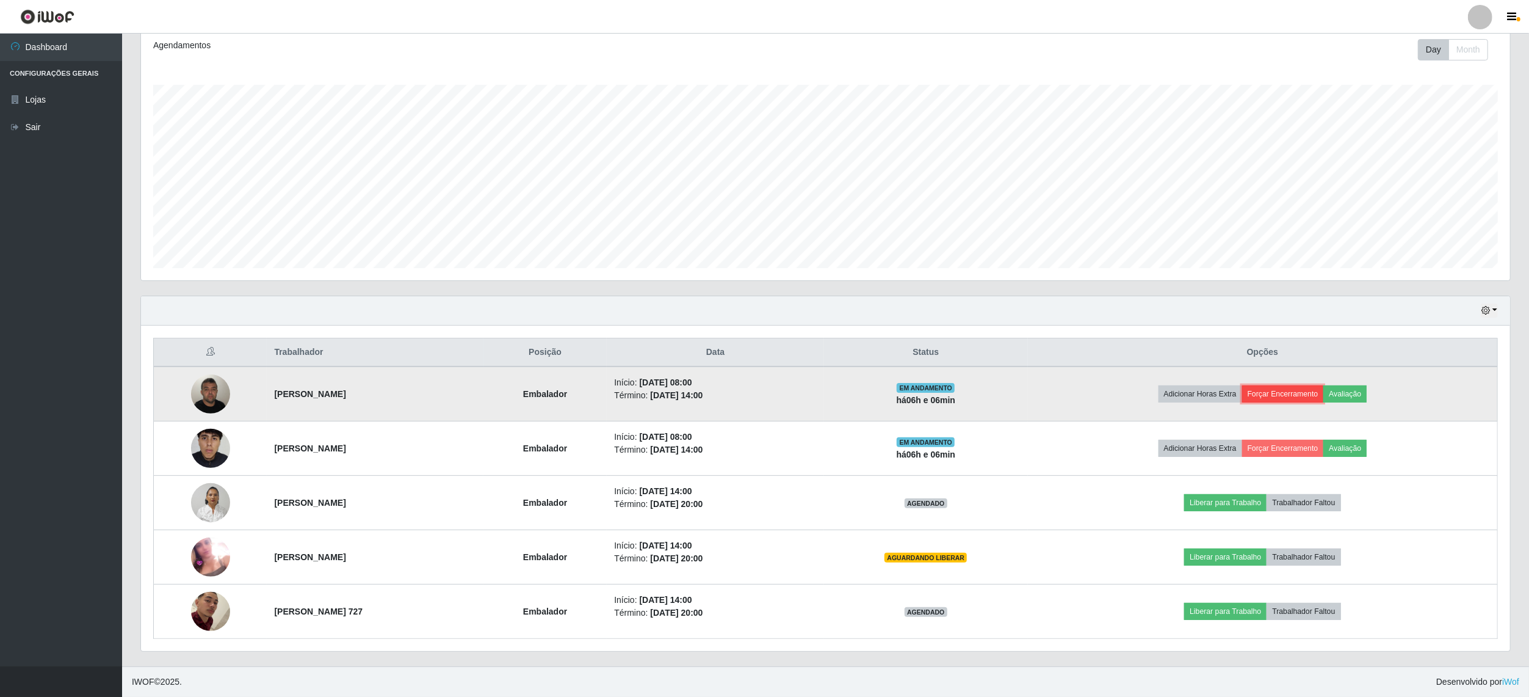
click at [1282, 391] on button "Forçar Encerramento" at bounding box center [1283, 393] width 82 height 17
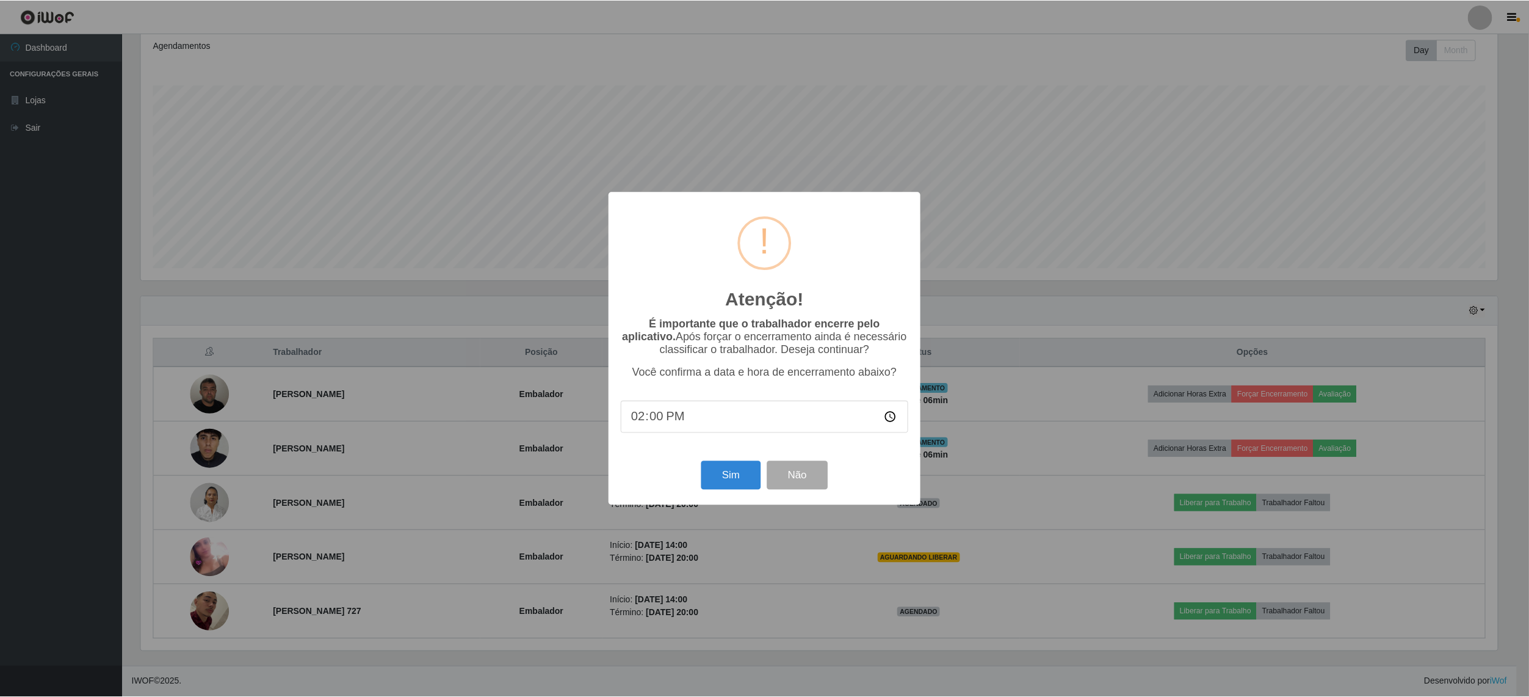
scroll to position [254, 1360]
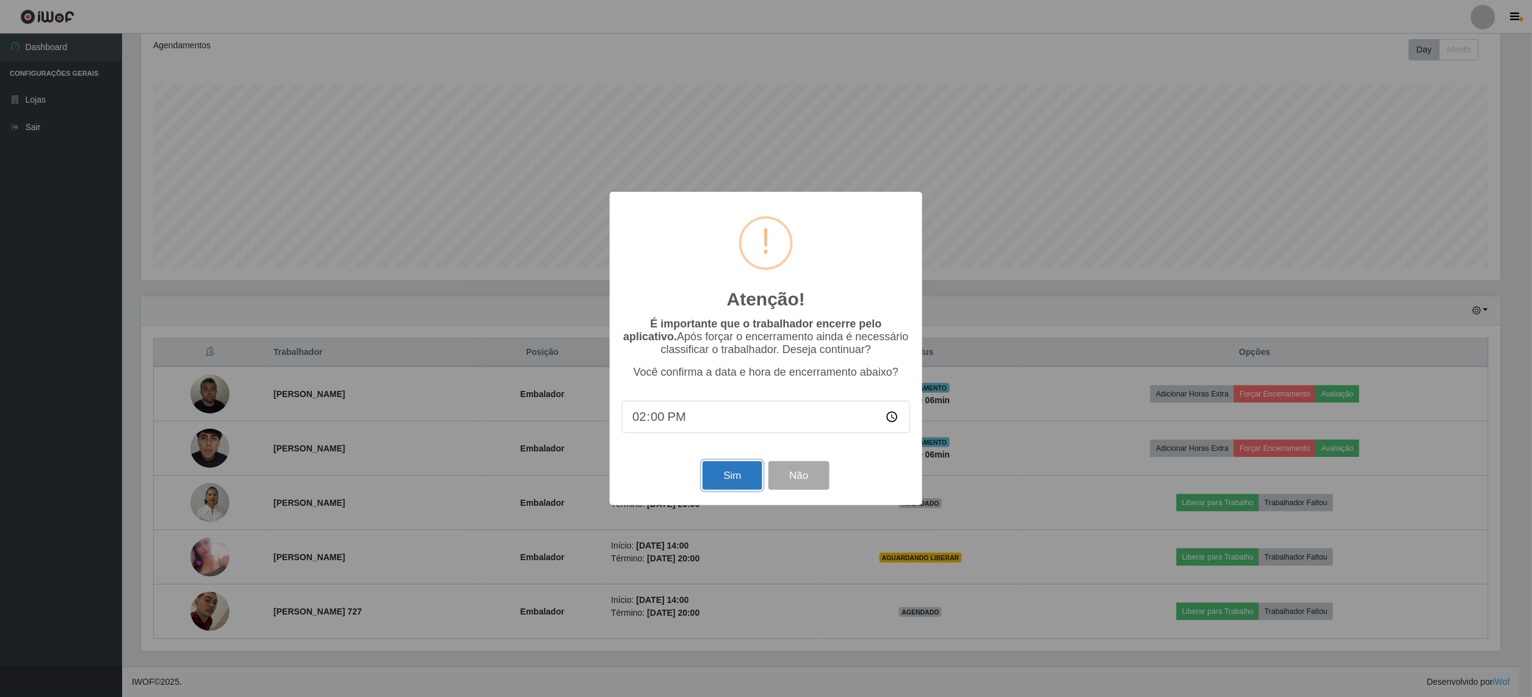
click at [715, 484] on button "Sim" at bounding box center [732, 475] width 59 height 29
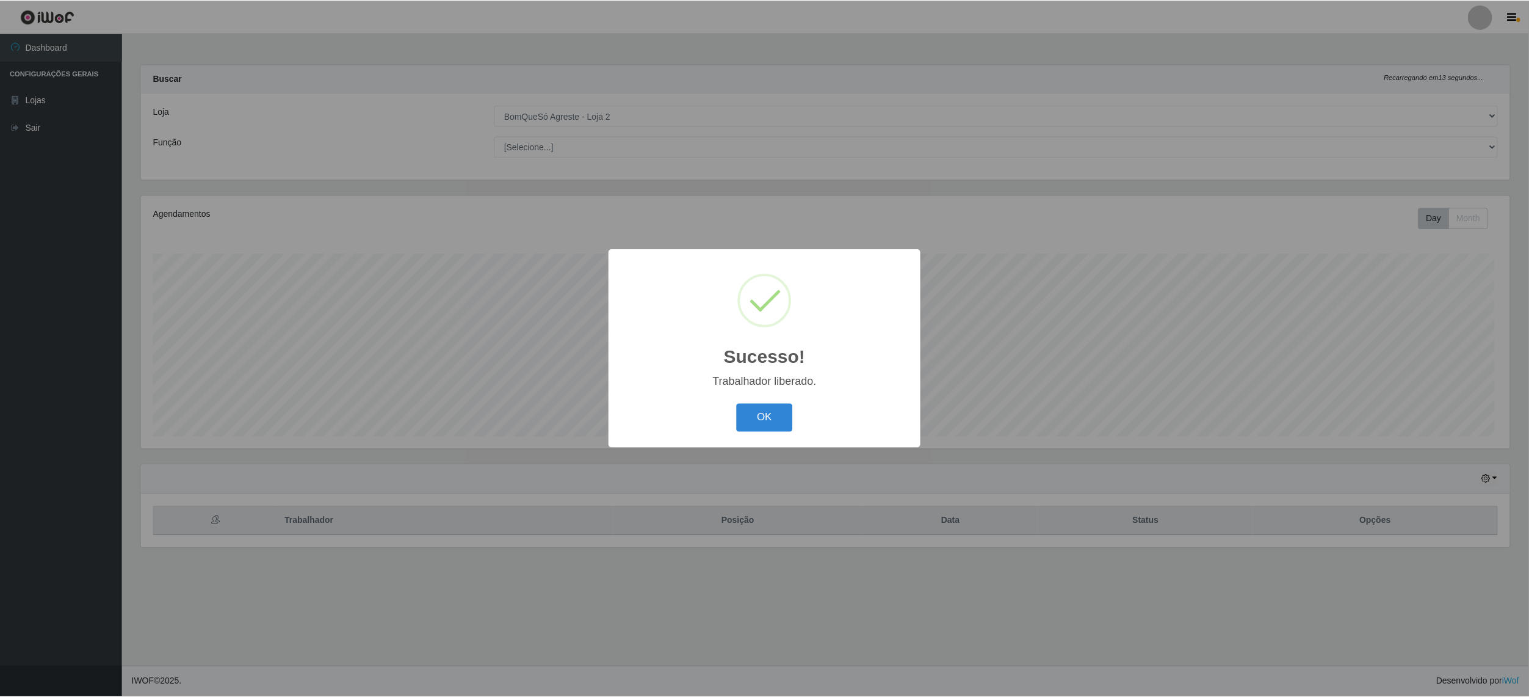
scroll to position [254, 1372]
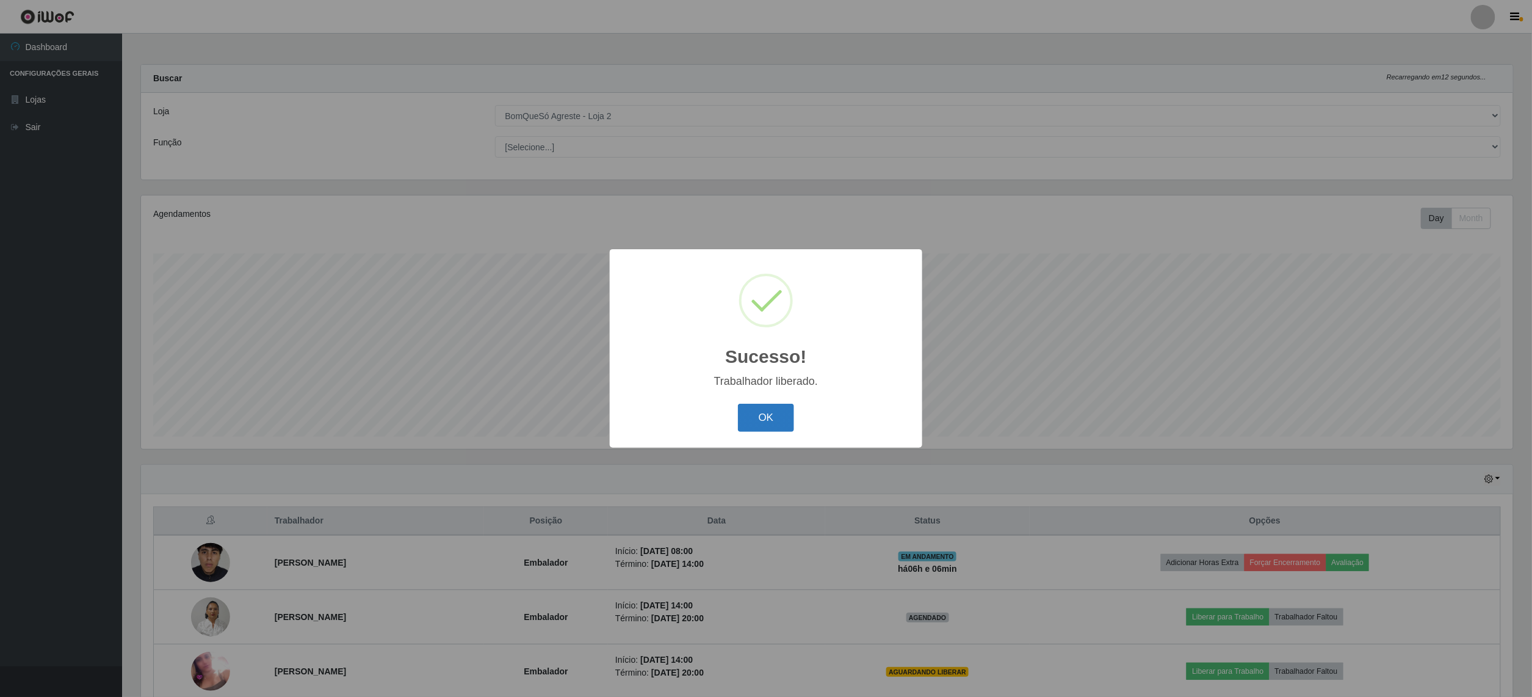
click at [773, 415] on button "OK" at bounding box center [766, 417] width 57 height 29
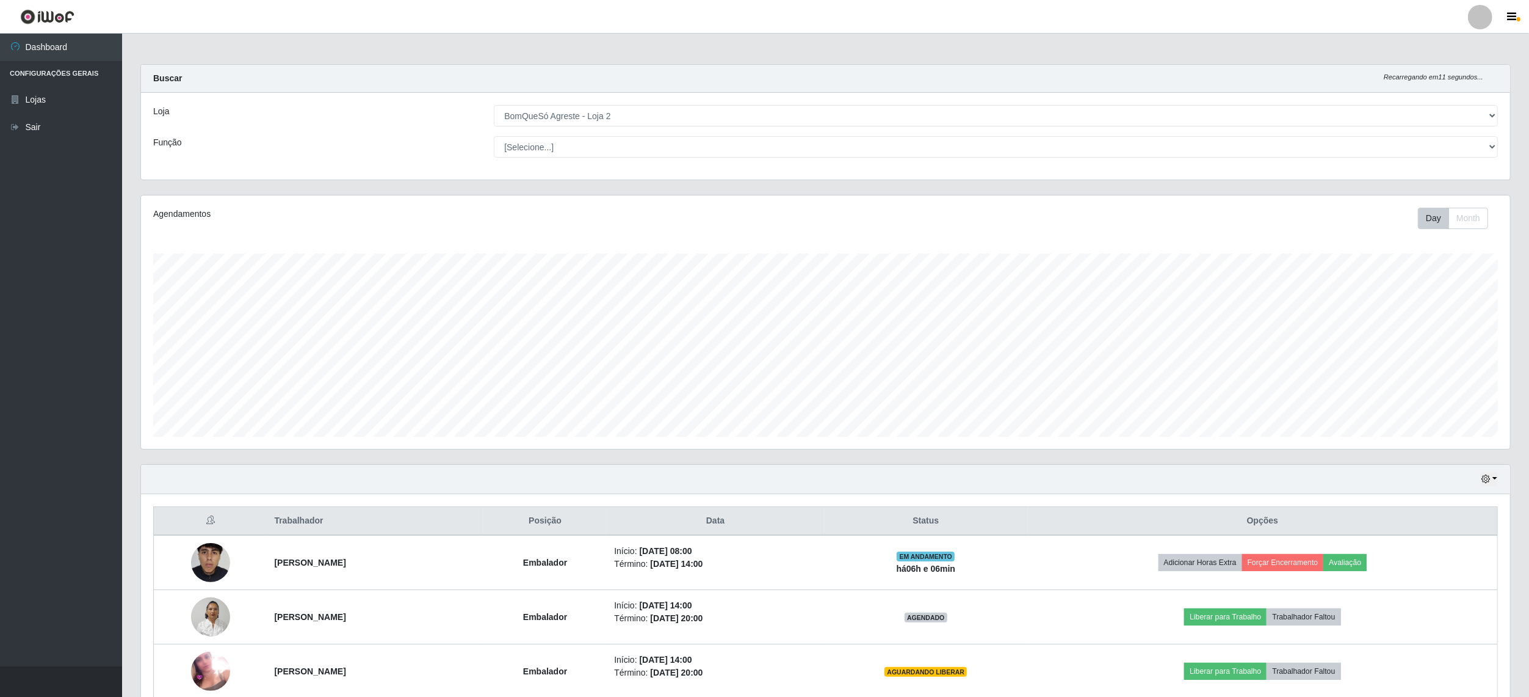
scroll to position [117, 0]
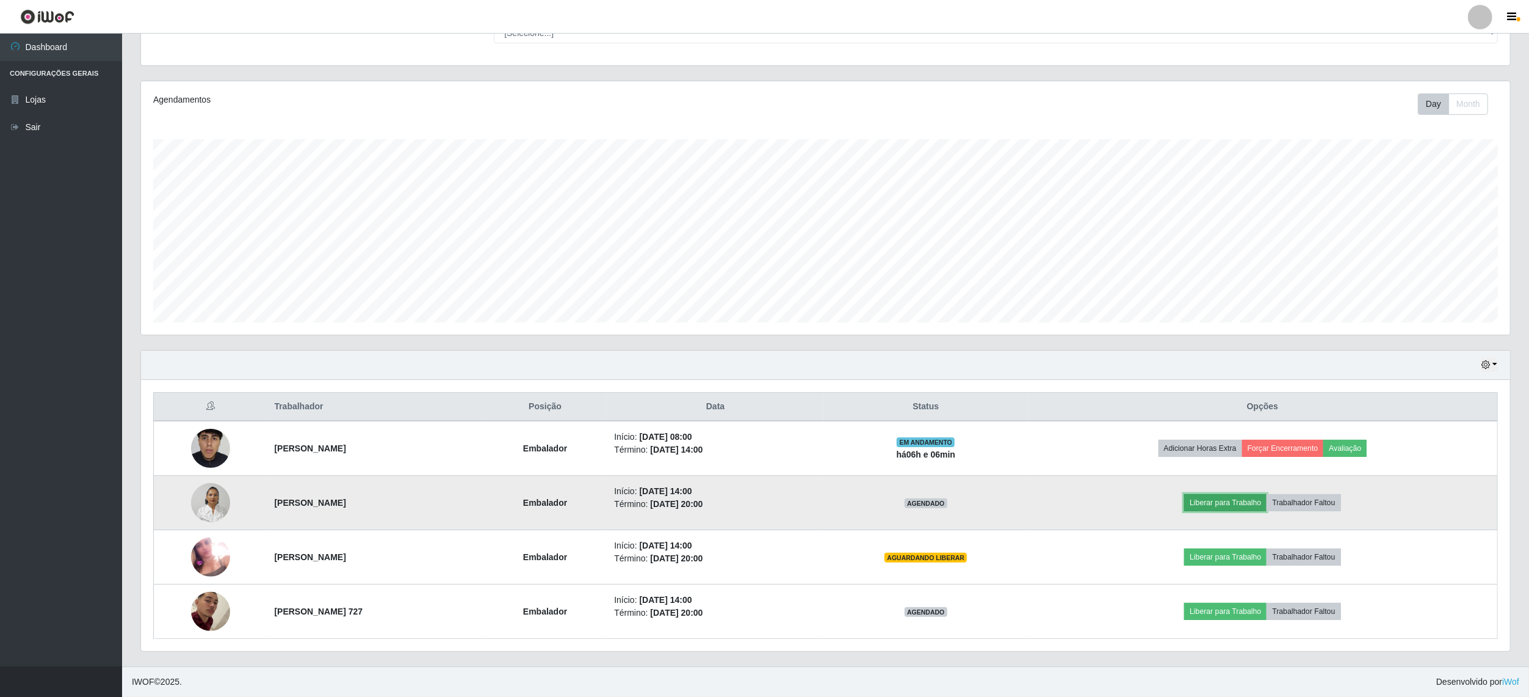
click at [1264, 496] on button "Liberar para Trabalho" at bounding box center [1225, 502] width 82 height 17
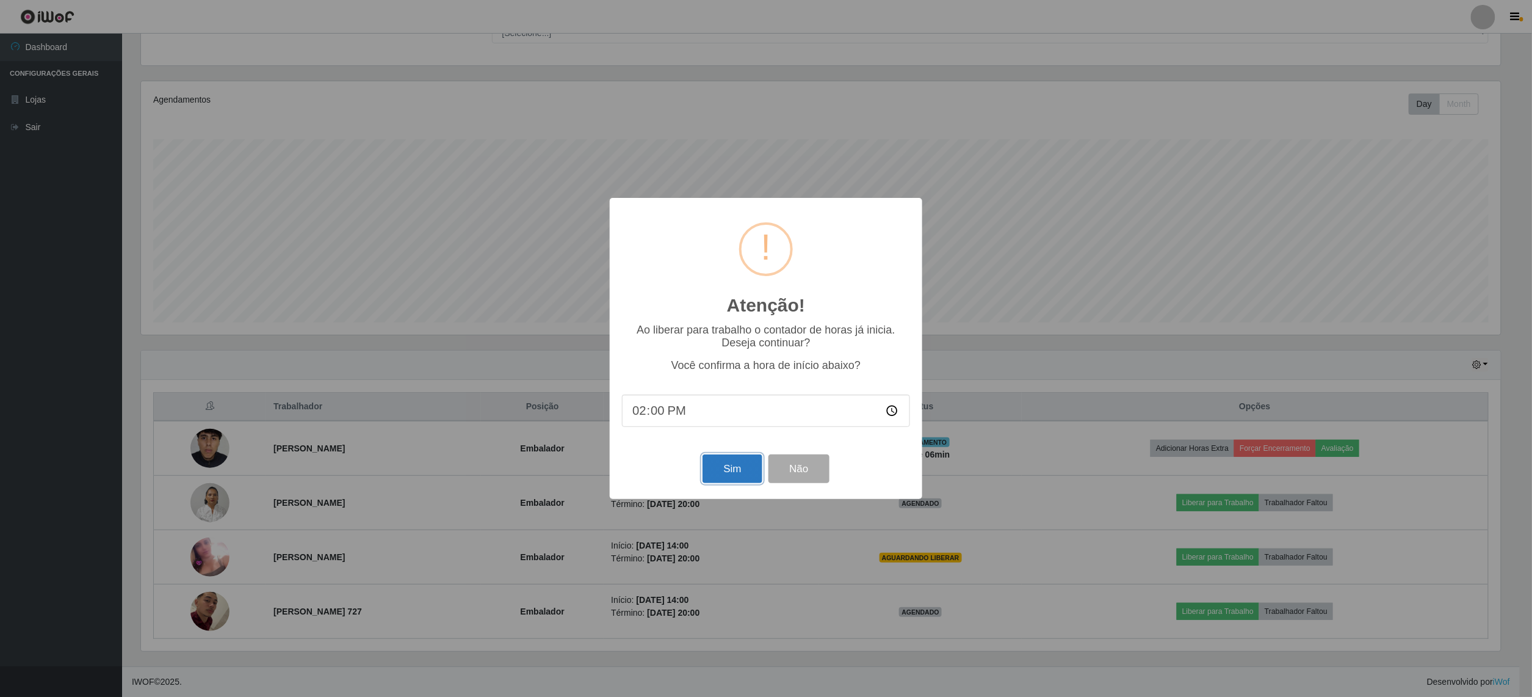
click at [736, 475] on button "Sim" at bounding box center [732, 468] width 59 height 29
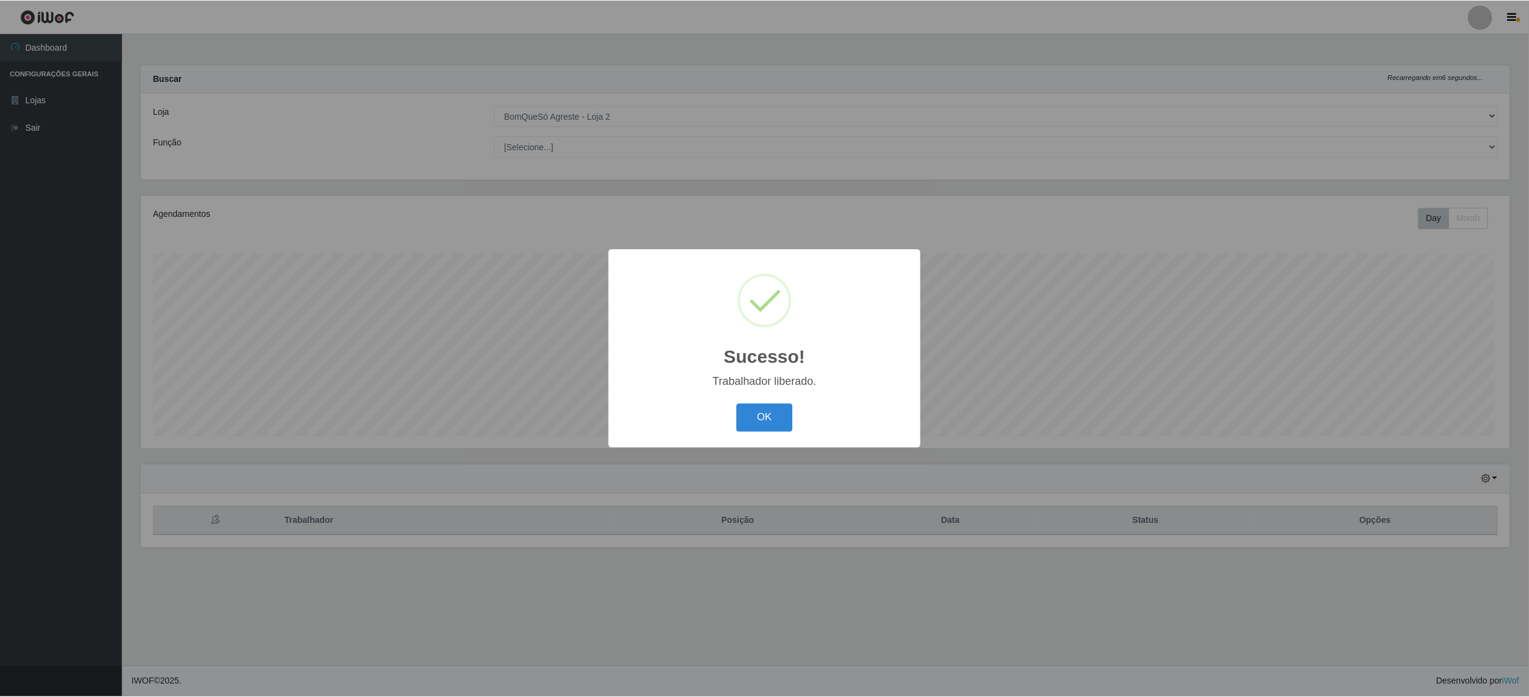
scroll to position [254, 1372]
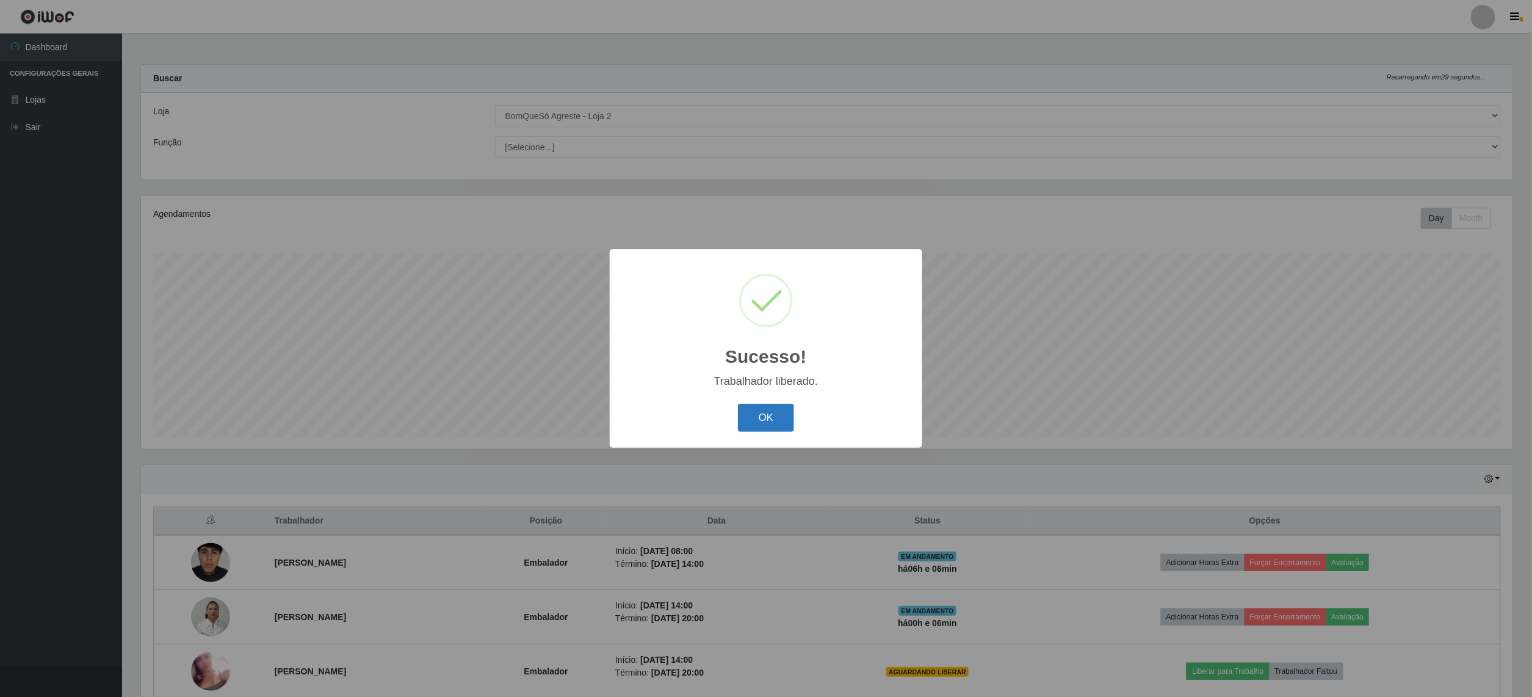
click at [770, 415] on button "OK" at bounding box center [766, 417] width 57 height 29
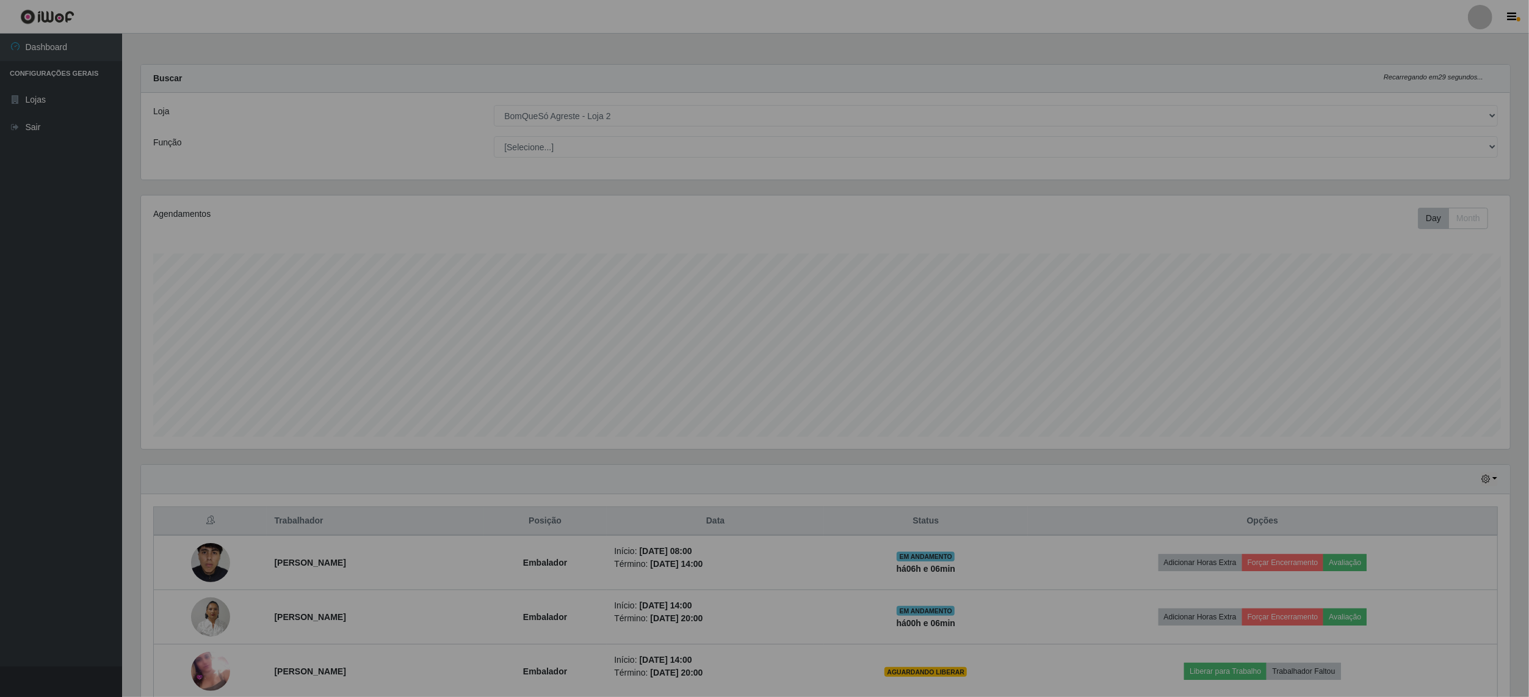
scroll to position [0, 0]
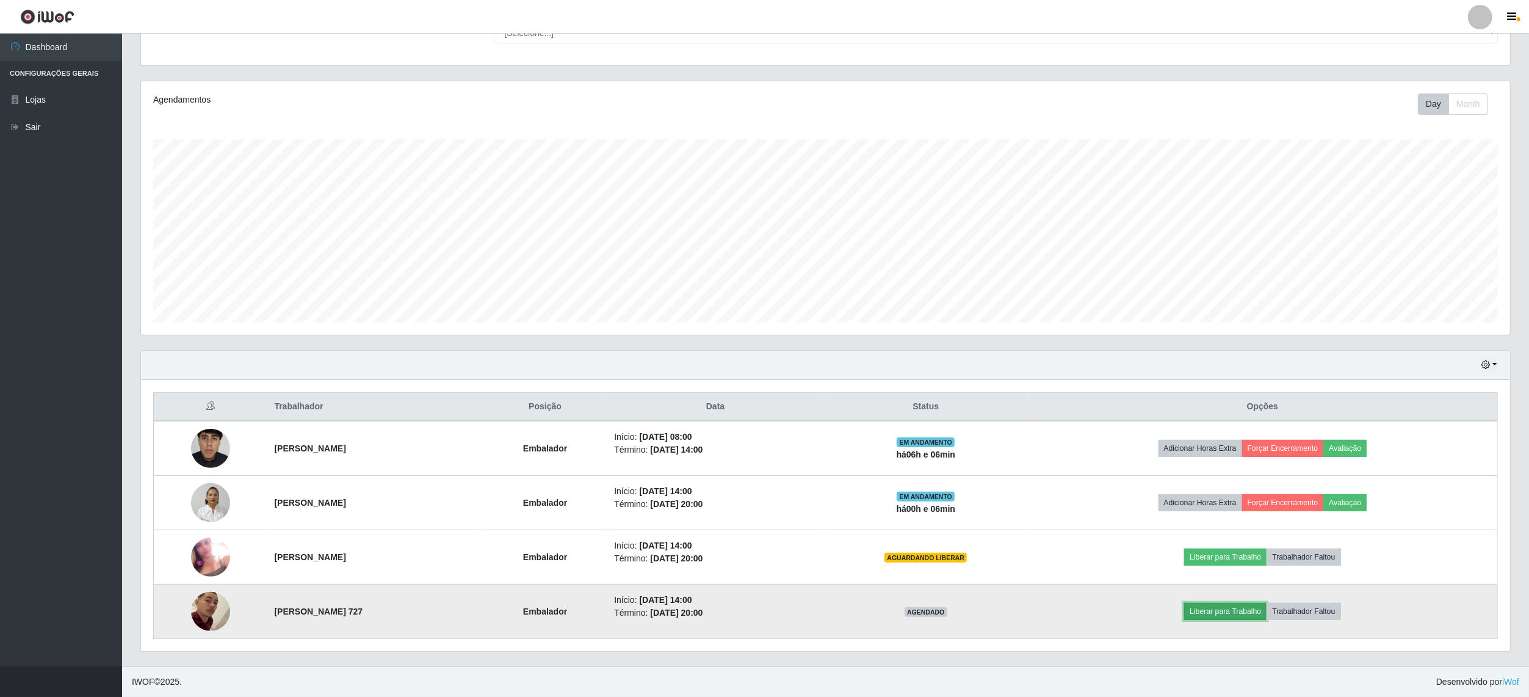
click at [1261, 606] on button "Liberar para Trabalho" at bounding box center [1225, 611] width 82 height 17
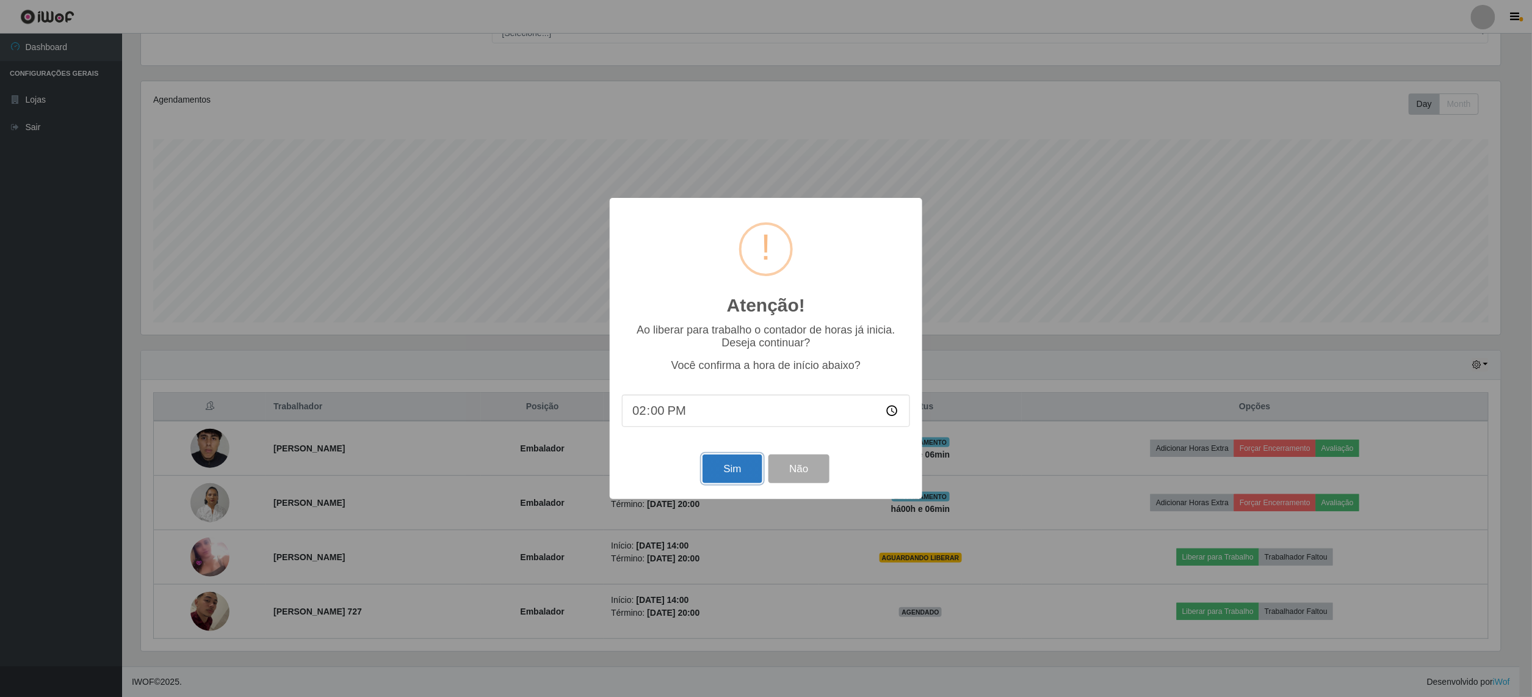
click at [731, 479] on button "Sim" at bounding box center [732, 468] width 59 height 29
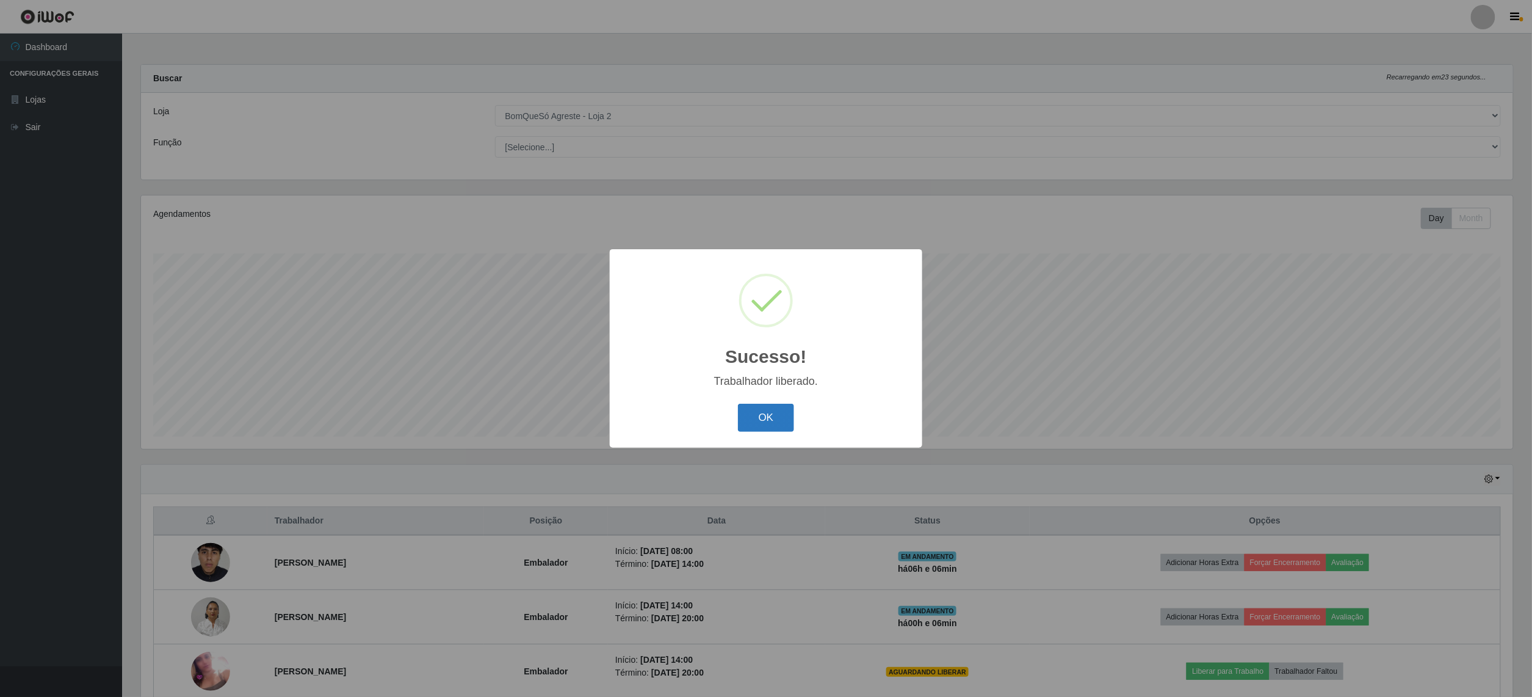
click at [758, 405] on button "OK" at bounding box center [766, 417] width 57 height 29
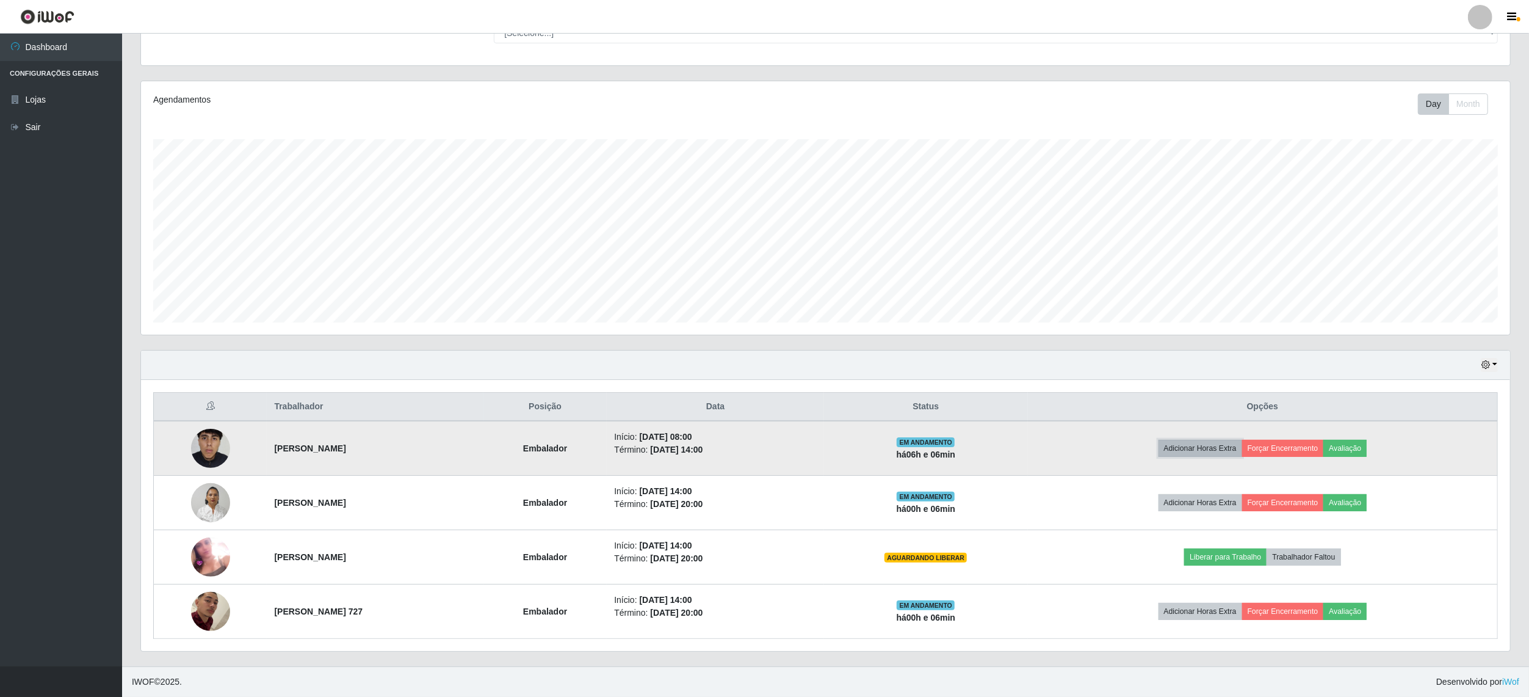
click at [1203, 450] on button "Adicionar Horas Extra" at bounding box center [1201, 448] width 84 height 17
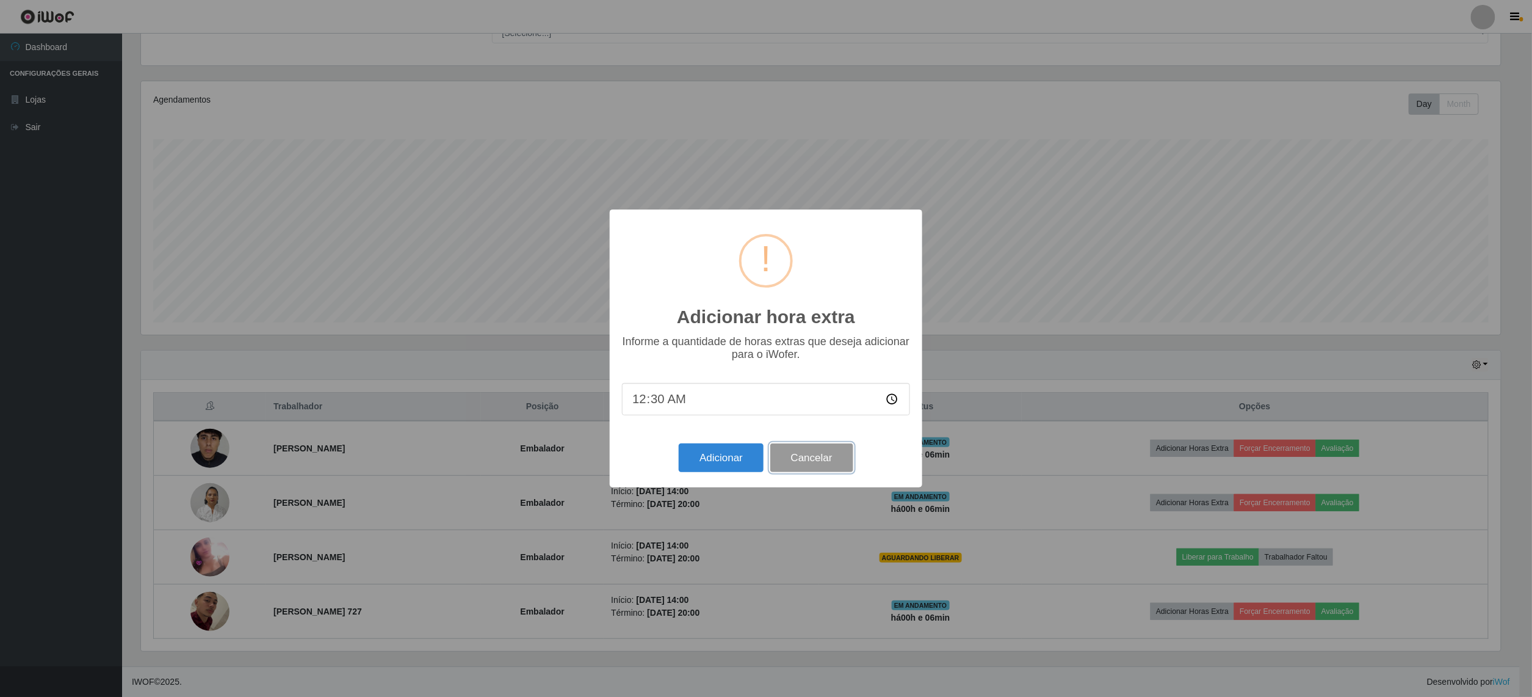
click at [797, 464] on button "Cancelar" at bounding box center [811, 457] width 83 height 29
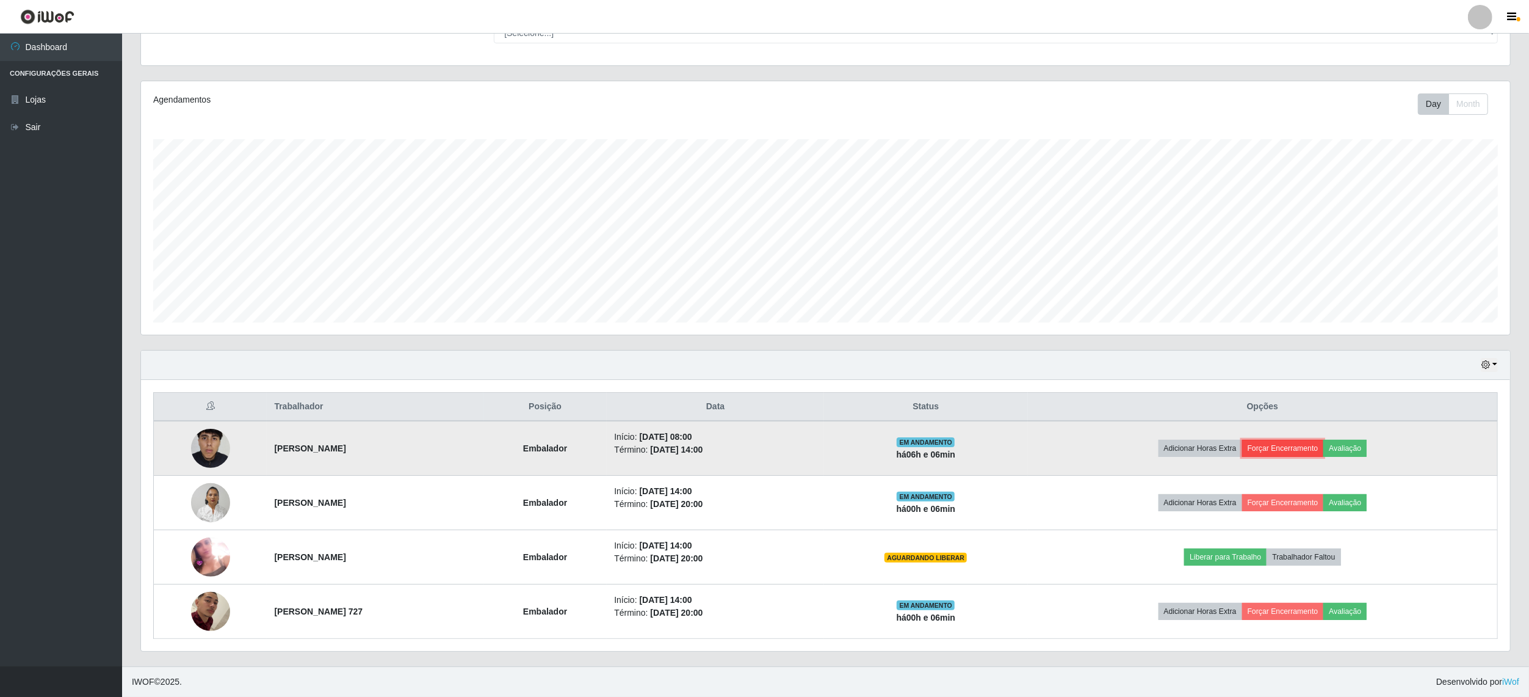
click at [1301, 447] on button "Forçar Encerramento" at bounding box center [1283, 448] width 82 height 17
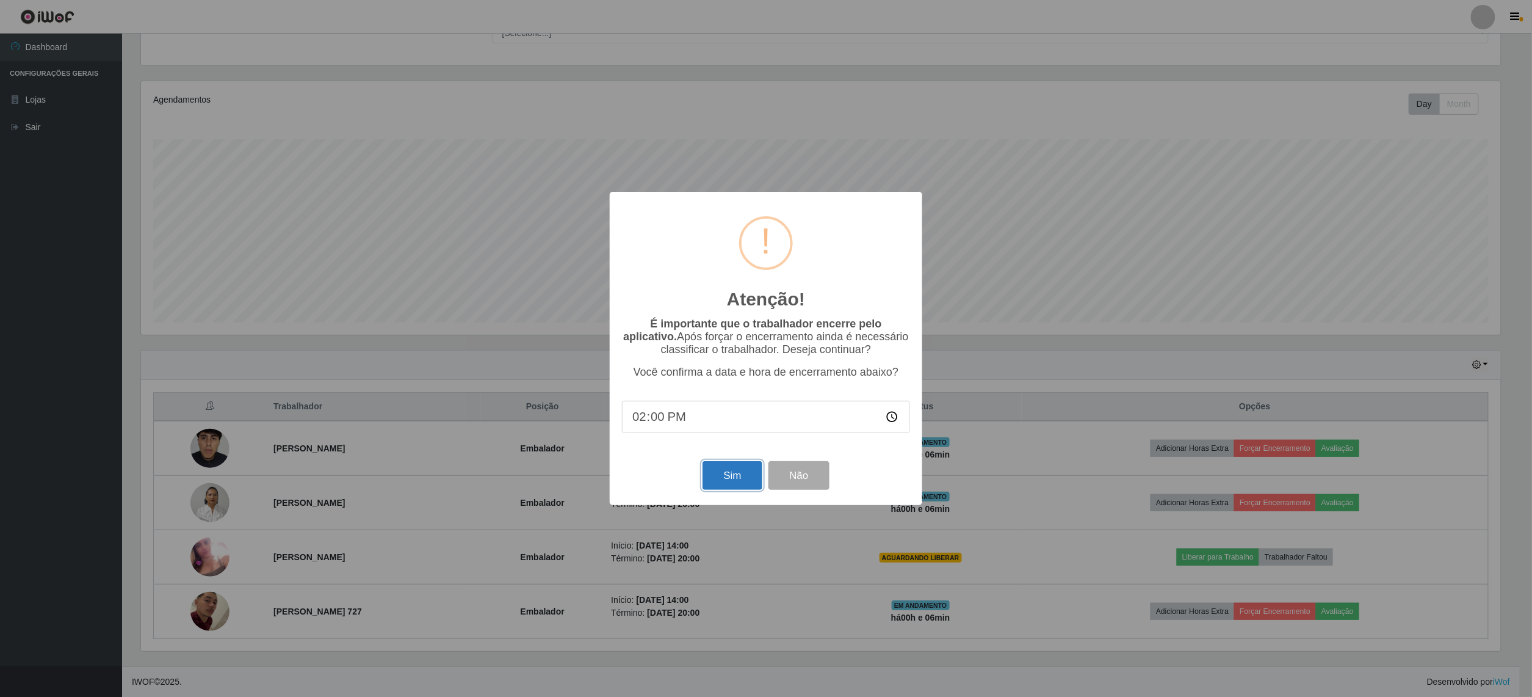
click at [731, 477] on button "Sim" at bounding box center [732, 475] width 59 height 29
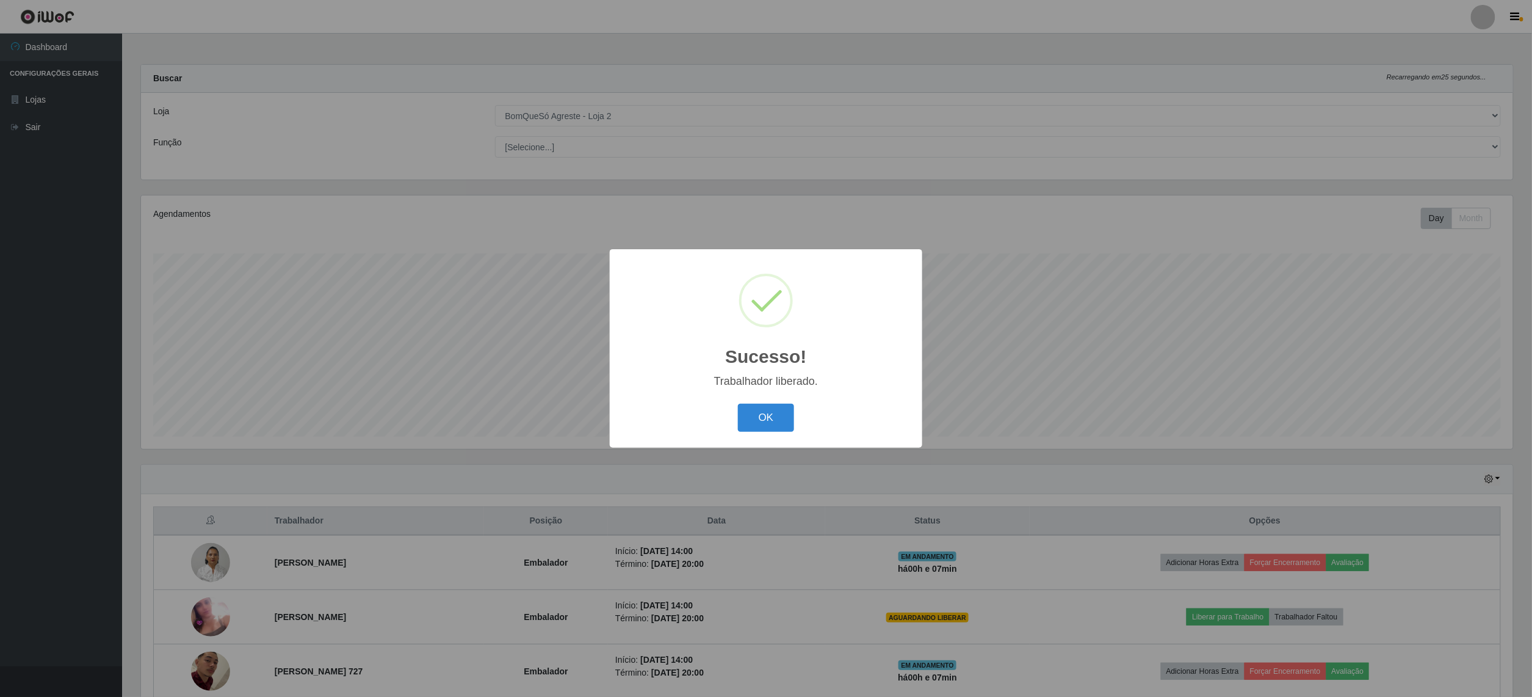
click at [786, 433] on div "OK Cancel" at bounding box center [766, 417] width 288 height 35
click at [762, 421] on button "OK" at bounding box center [766, 417] width 57 height 29
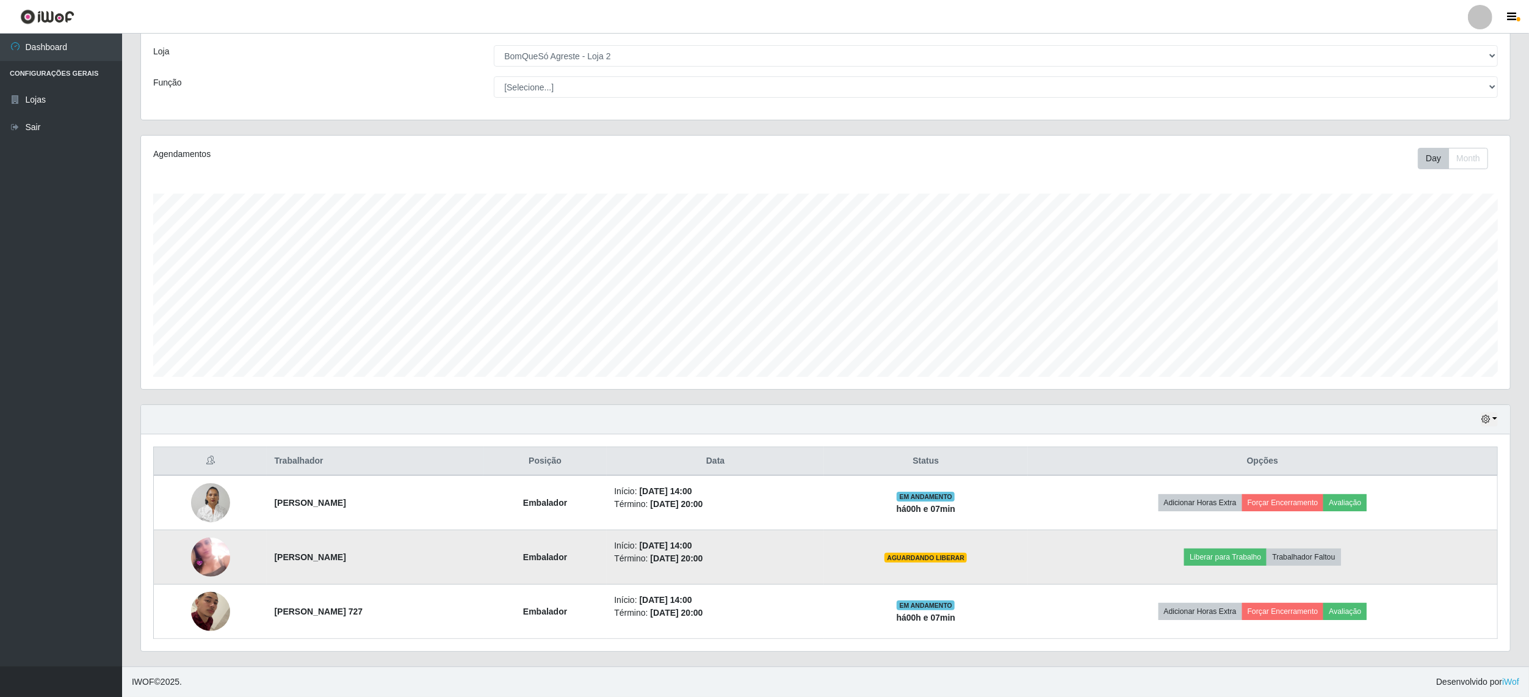
click at [209, 560] on img at bounding box center [210, 556] width 39 height 39
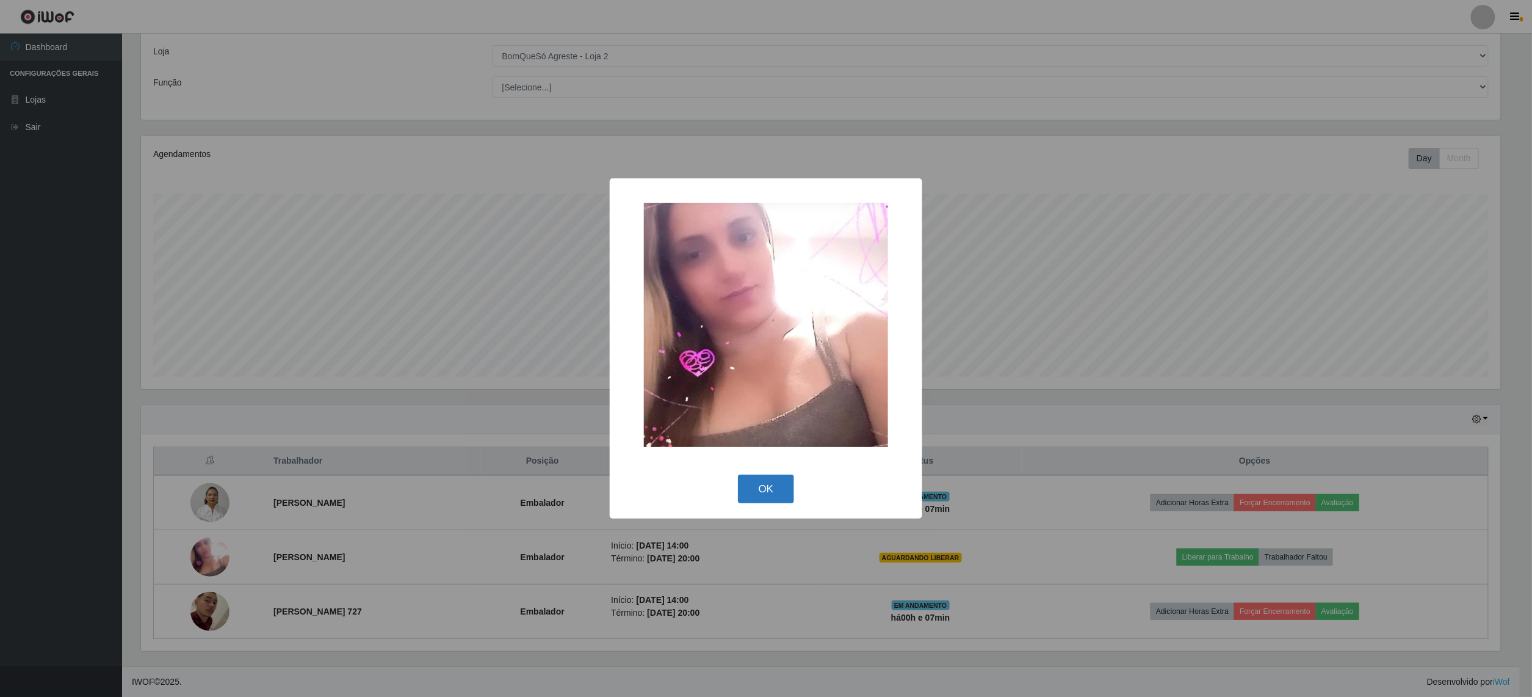
click at [772, 480] on button "OK" at bounding box center [766, 488] width 57 height 29
